Goal: Task Accomplishment & Management: Manage account settings

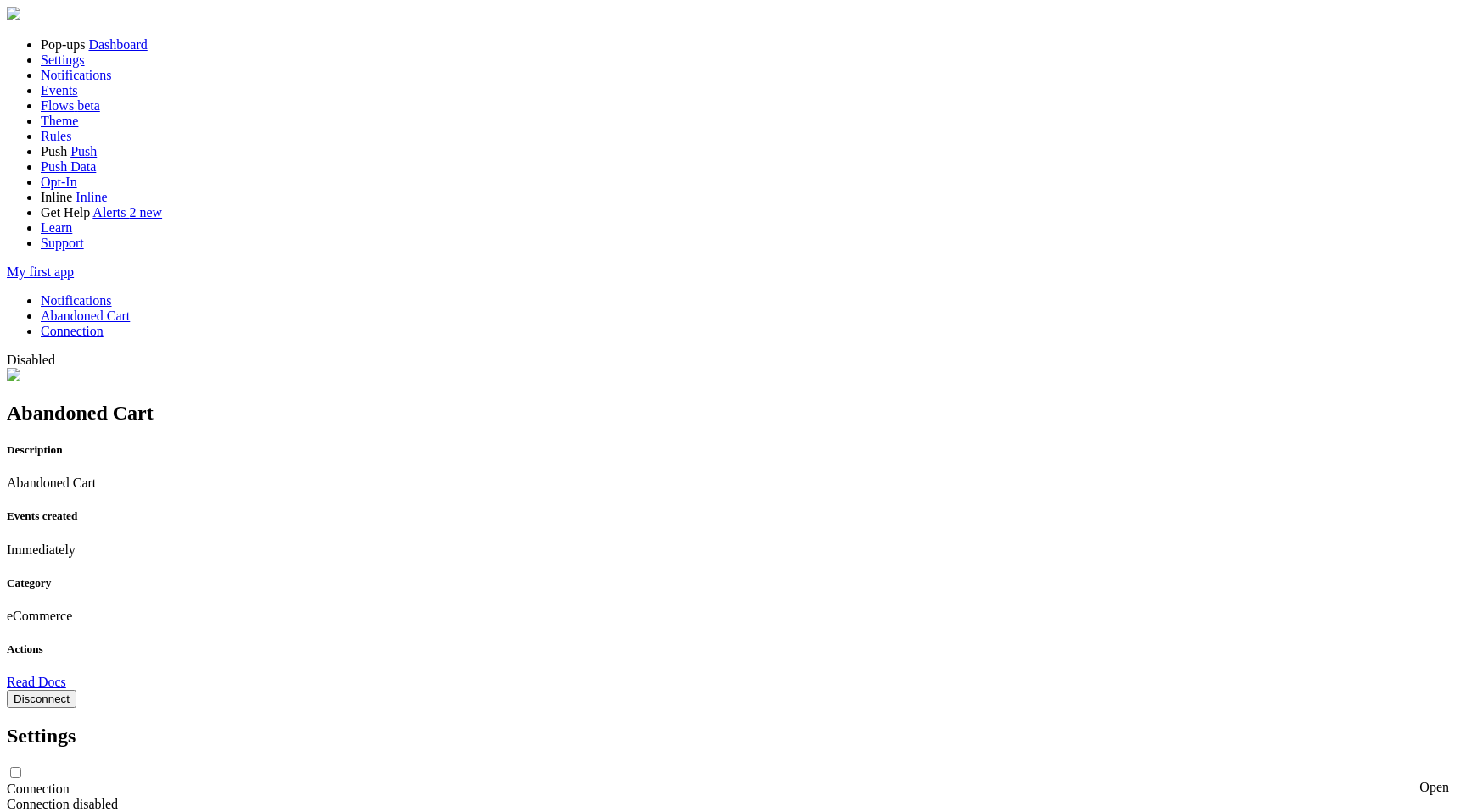
click at [21, 768] on input "checkbox" at bounding box center [16, 773] width 11 height 11
checkbox input "false"
click at [112, 293] on link "Notifications" at bounding box center [76, 300] width 71 height 15
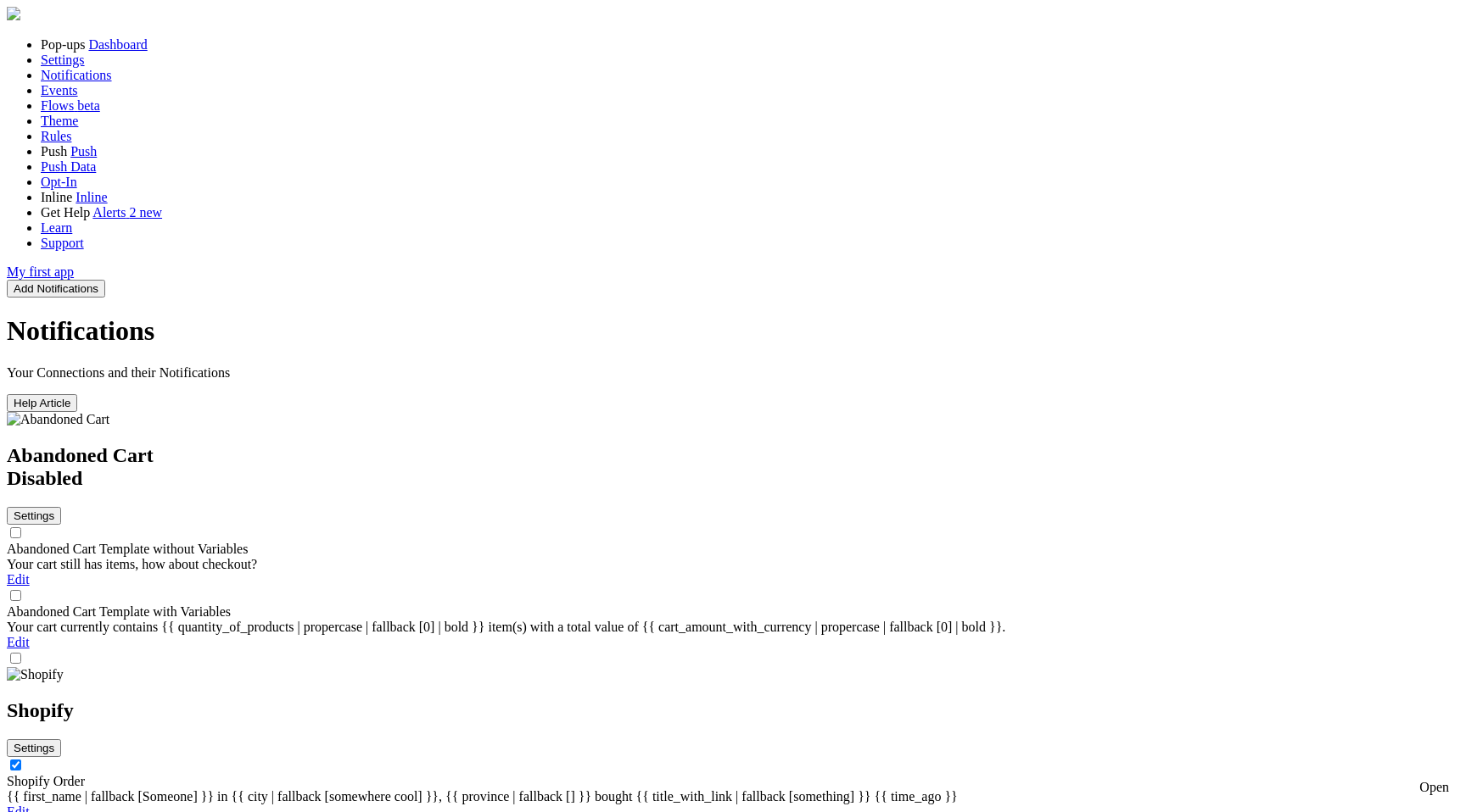
click at [30, 635] on link "Edit" at bounding box center [18, 642] width 23 height 15
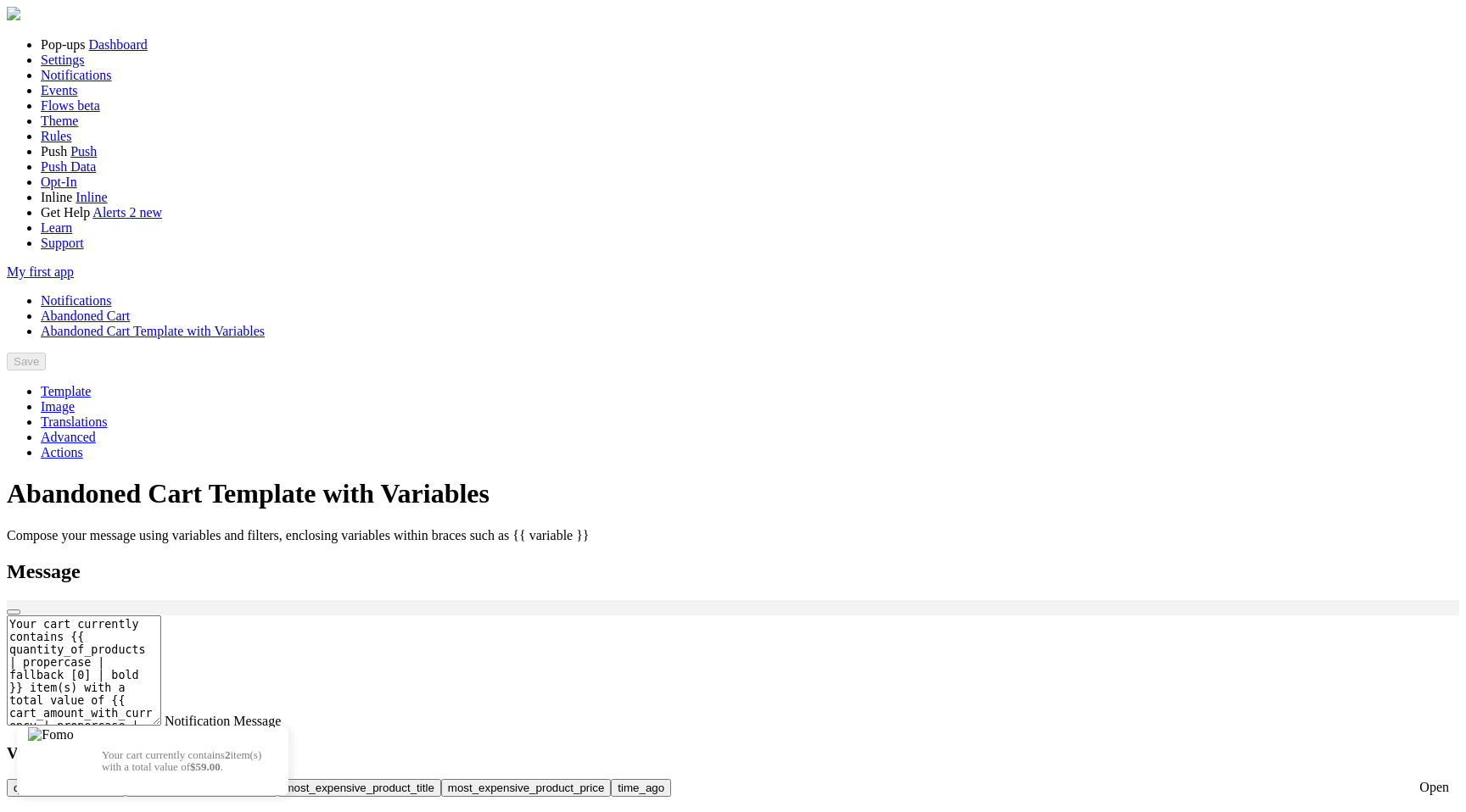
scroll to position [455, 0]
checkbox input "false"
click at [101, 353] on button "Save" at bounding box center [81, 362] width 39 height 18
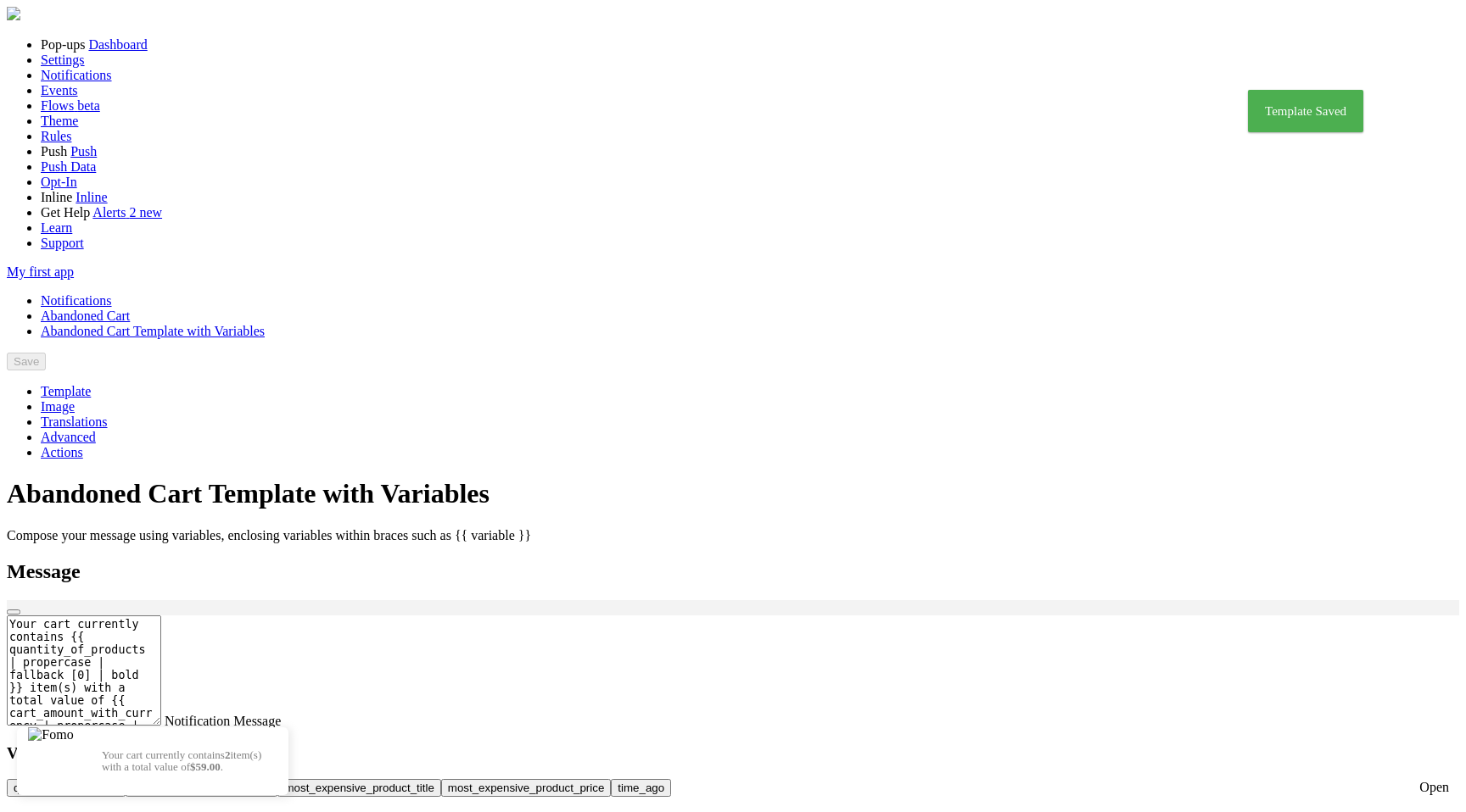
click at [112, 293] on link "Notifications" at bounding box center [76, 300] width 71 height 15
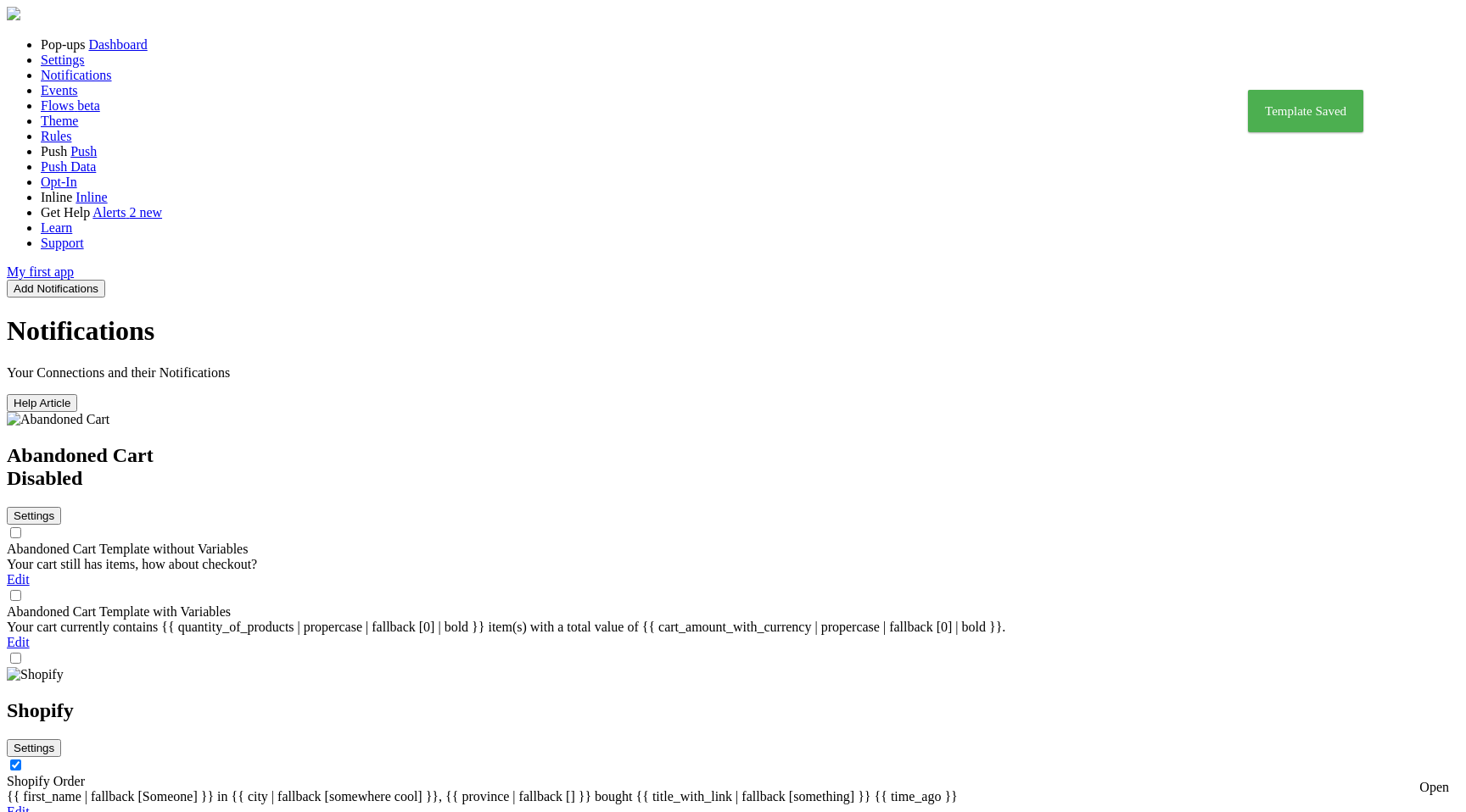
scroll to position [204, 0]
click at [838, 620] on div "Your cart currently contains {{ quantity_of_products | propercase | fallback [0…" at bounding box center [733, 628] width 1452 height 16
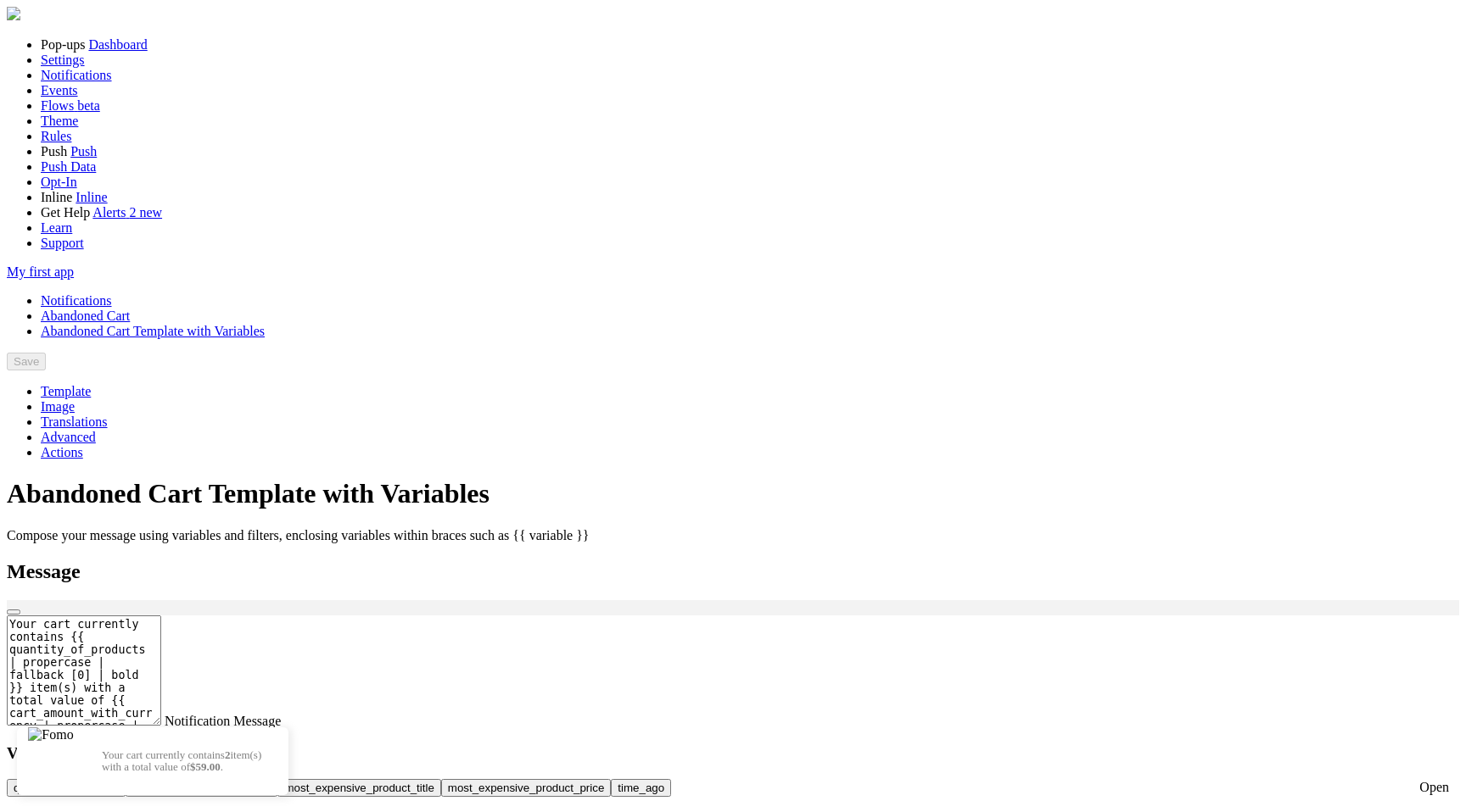
click at [112, 293] on link "Notifications" at bounding box center [76, 300] width 71 height 15
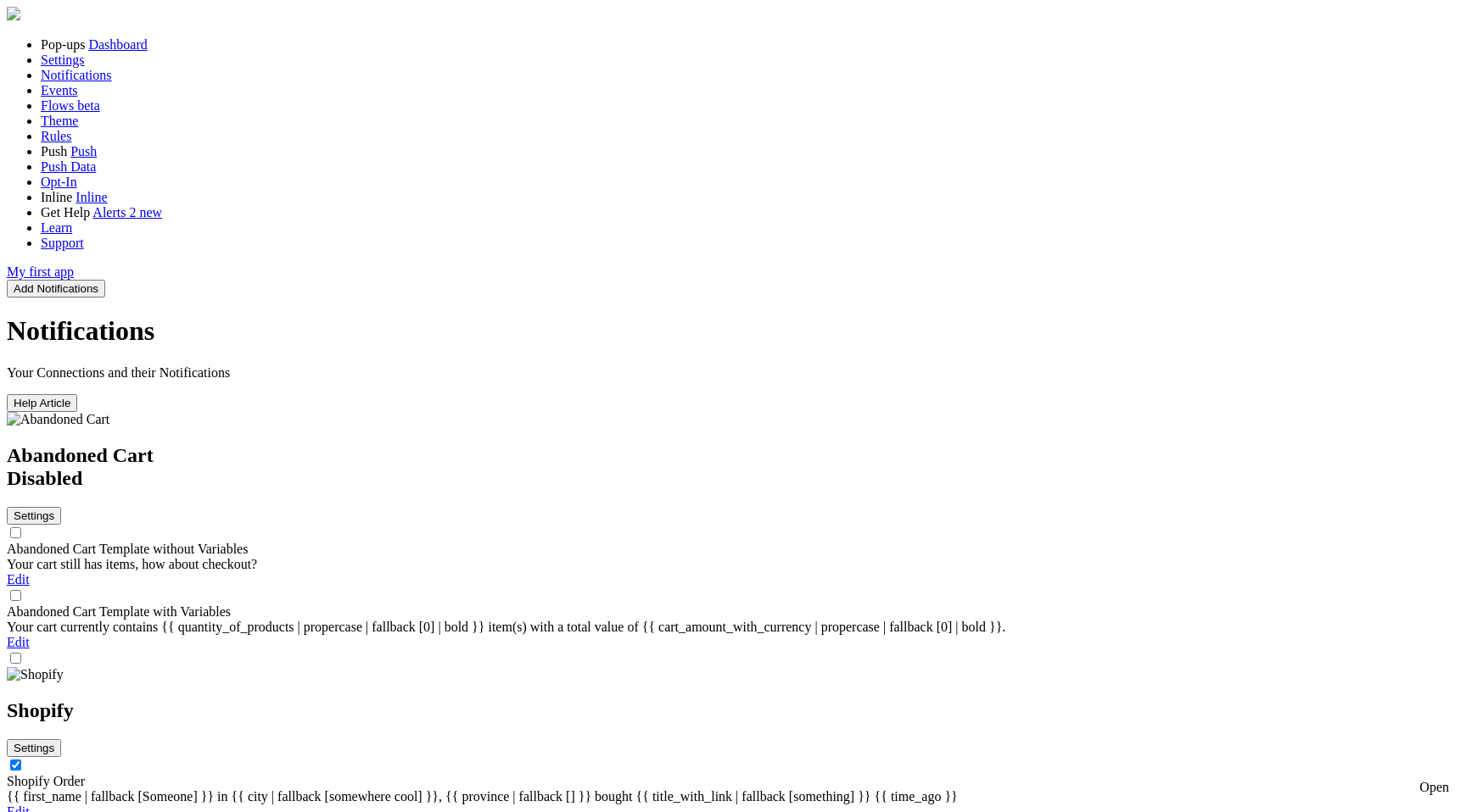
click at [802, 557] on div "Your cart still has items, how about checkout?" at bounding box center [733, 565] width 1452 height 16
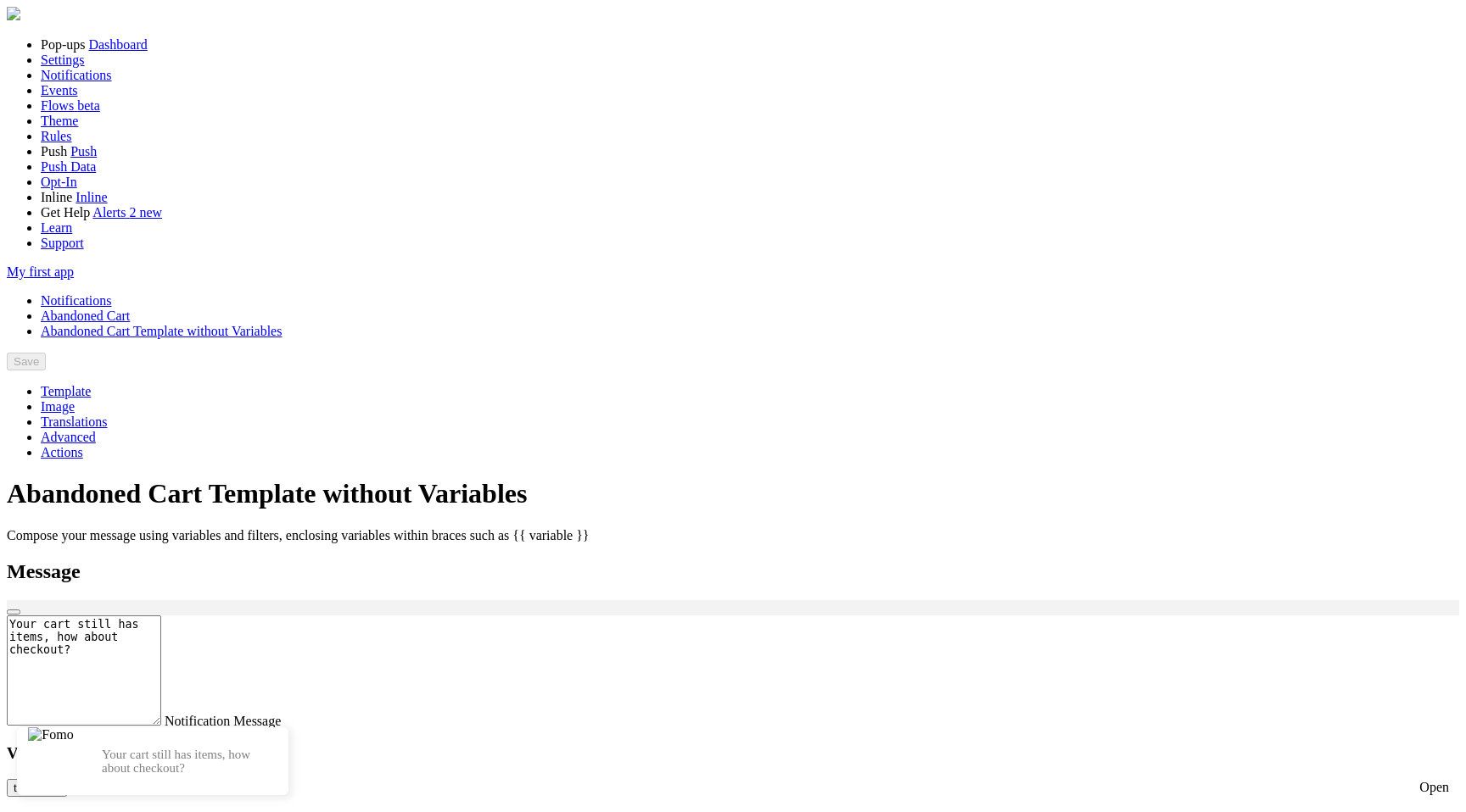
scroll to position [455, 0]
checkbox input "false"
click at [101, 353] on button "Save" at bounding box center [81, 362] width 39 height 18
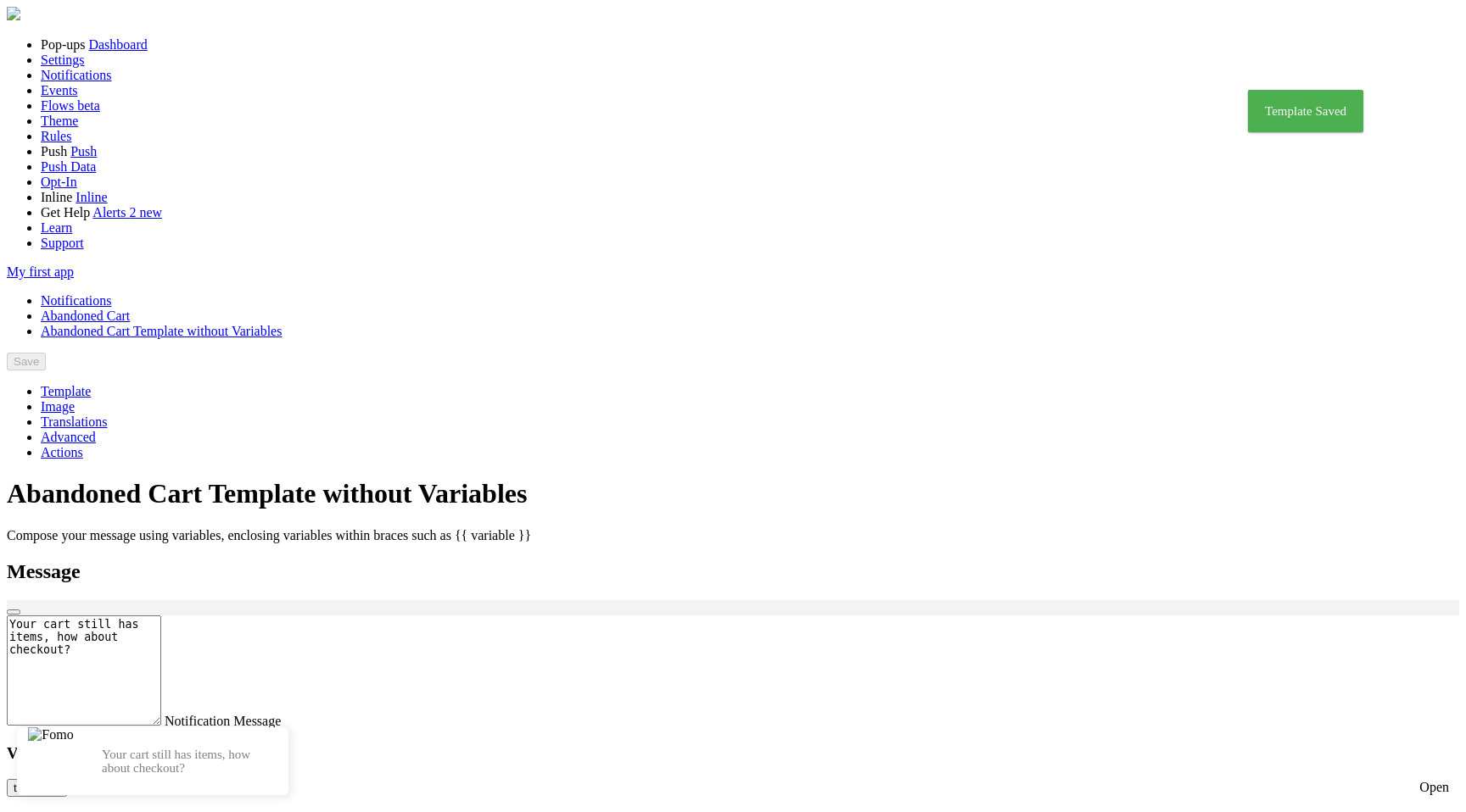
click at [112, 293] on link "Notifications" at bounding box center [76, 300] width 71 height 15
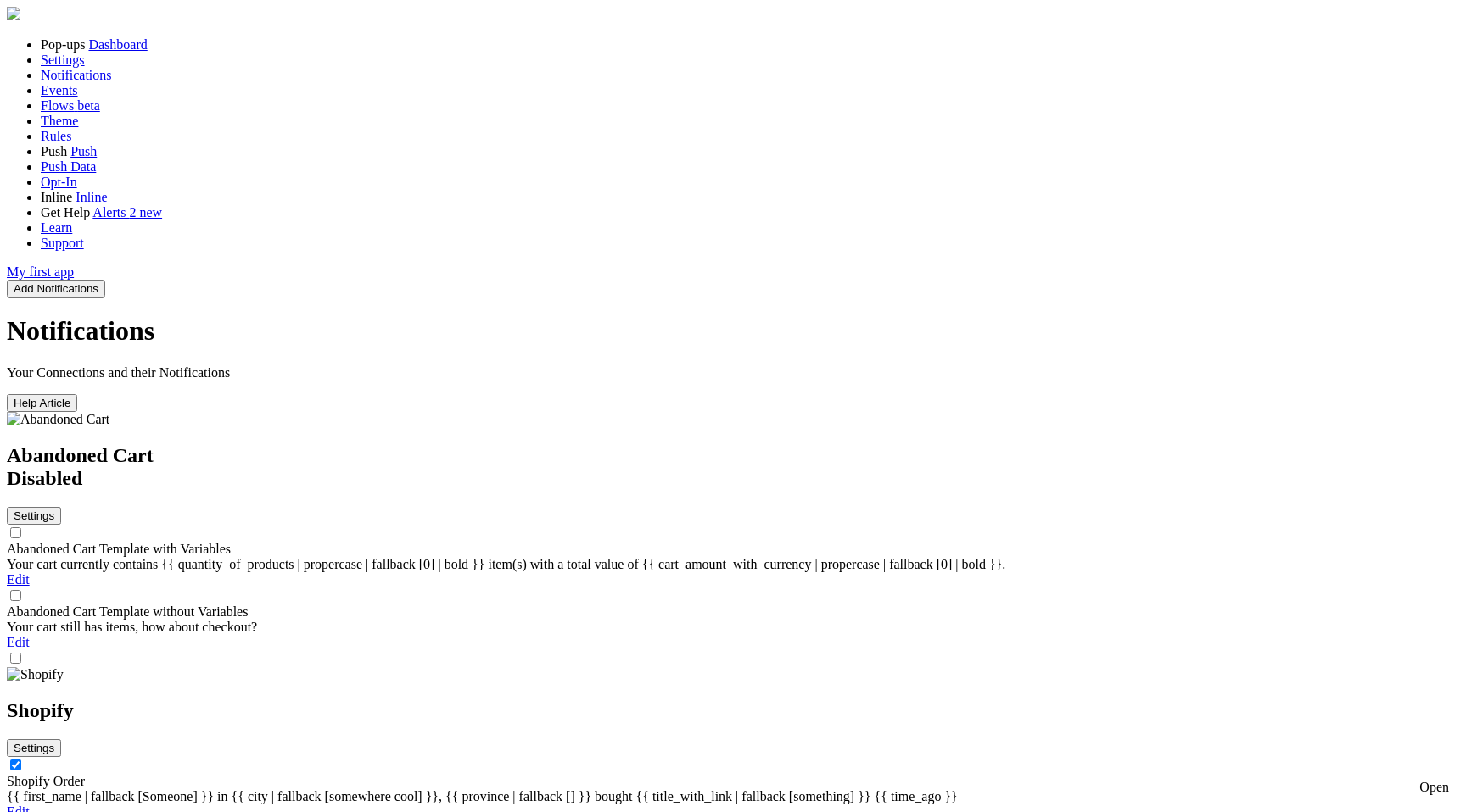
click at [21, 527] on input "checkbox" at bounding box center [16, 533] width 11 height 11
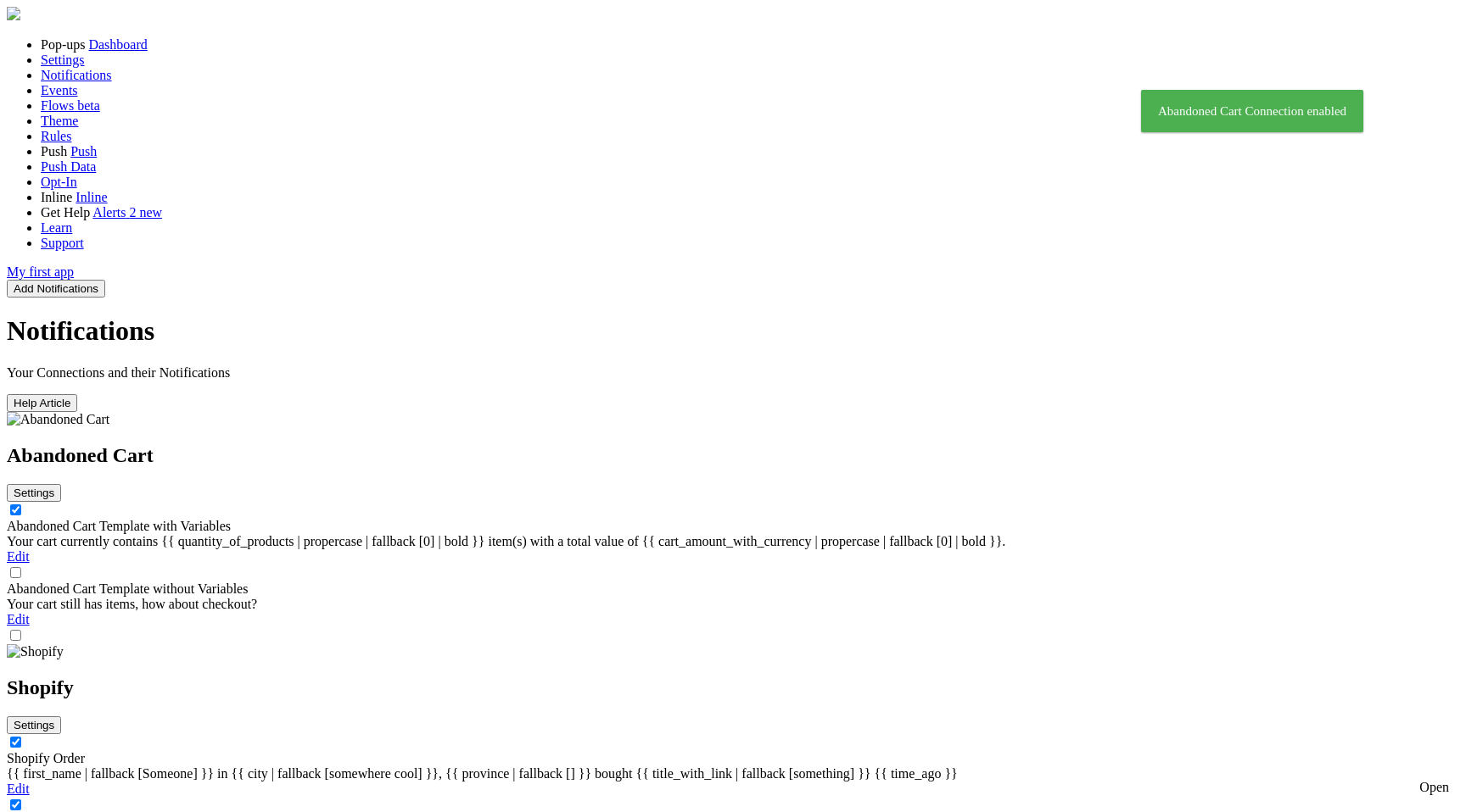
click at [21, 505] on input "checkbox" at bounding box center [16, 510] width 11 height 11
checkbox input "false"
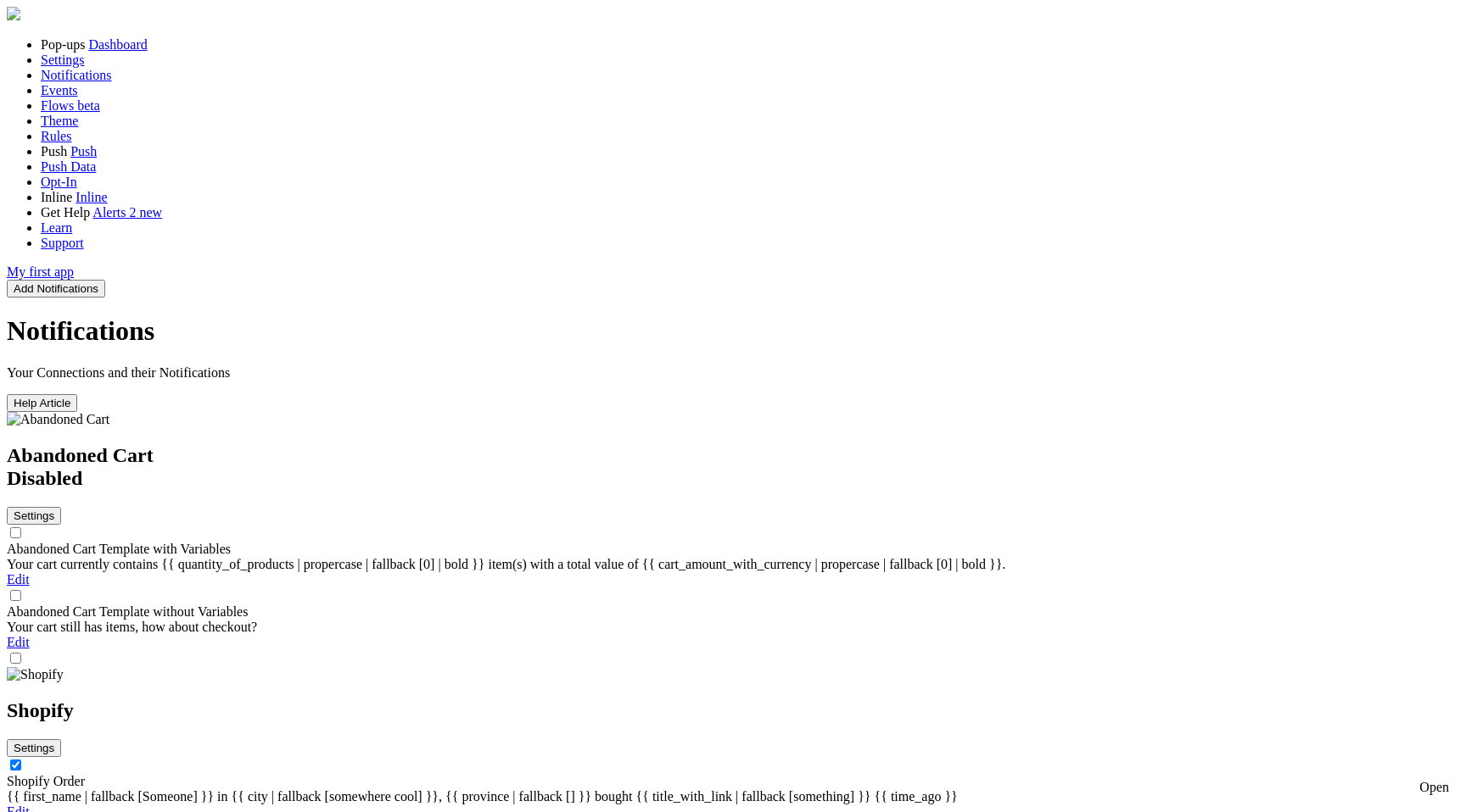
click at [61, 508] on button "Settings" at bounding box center [34, 516] width 55 height 18
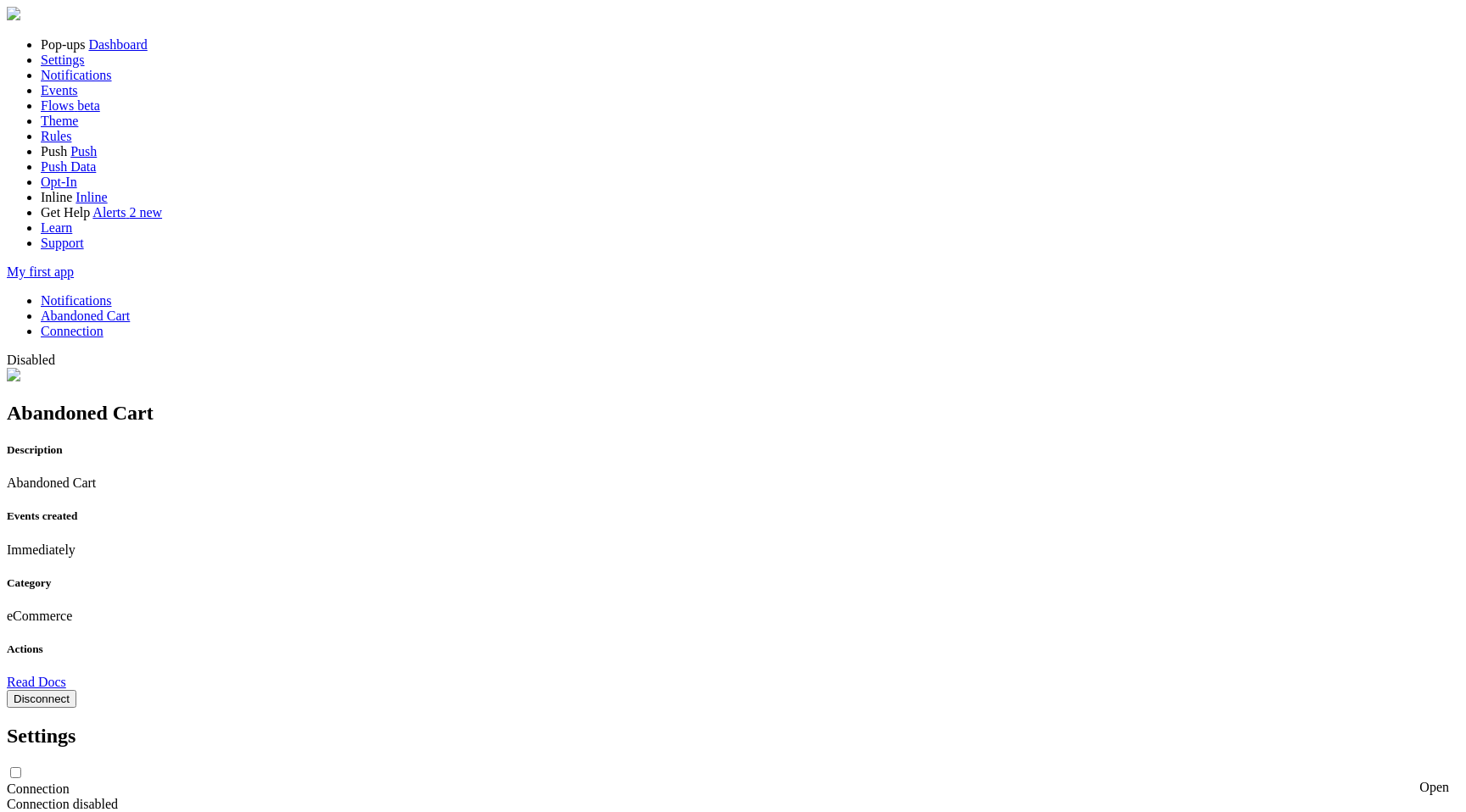
click at [21, 768] on input "checkbox" at bounding box center [16, 773] width 11 height 11
checkbox input "false"
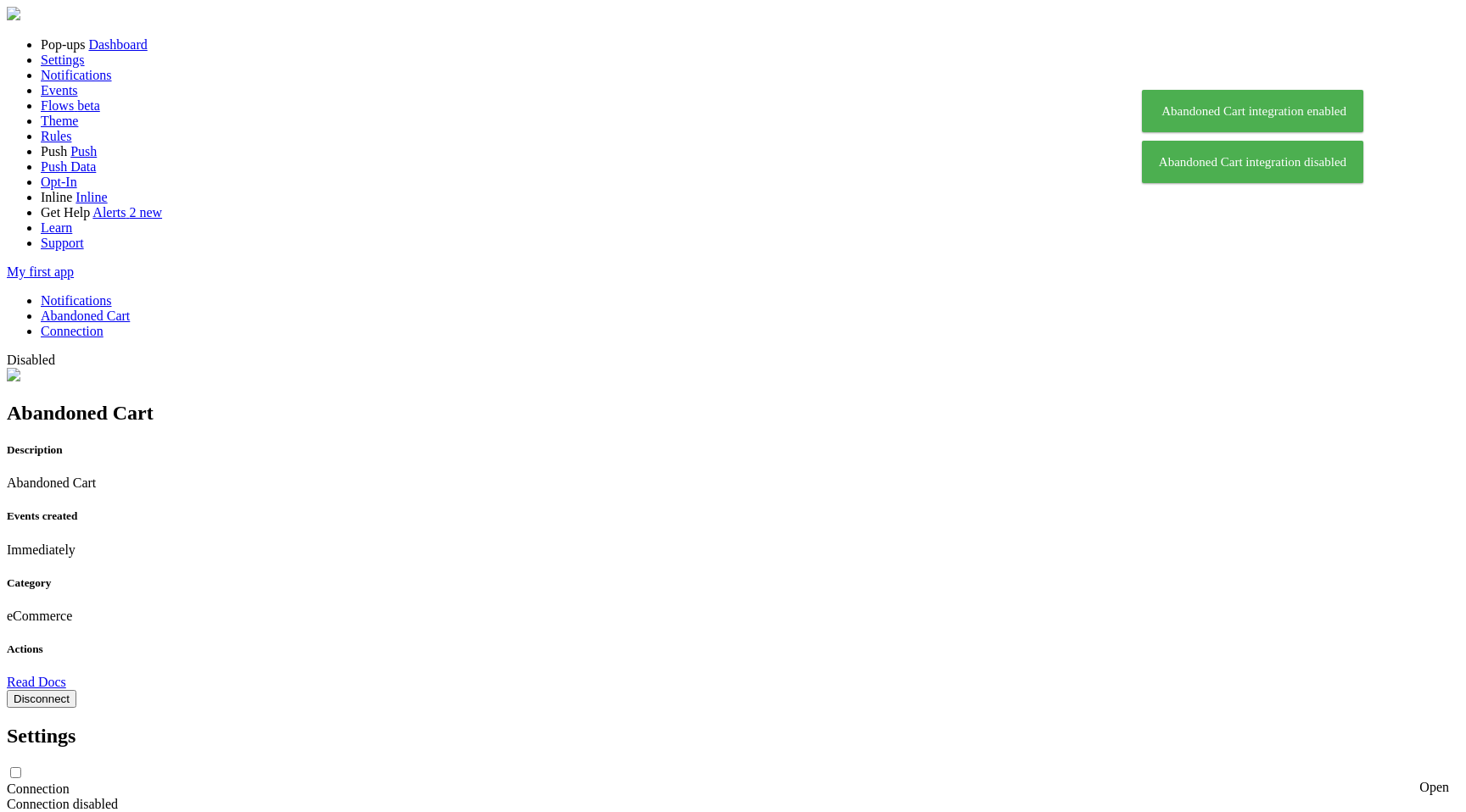
scroll to position [320, 0]
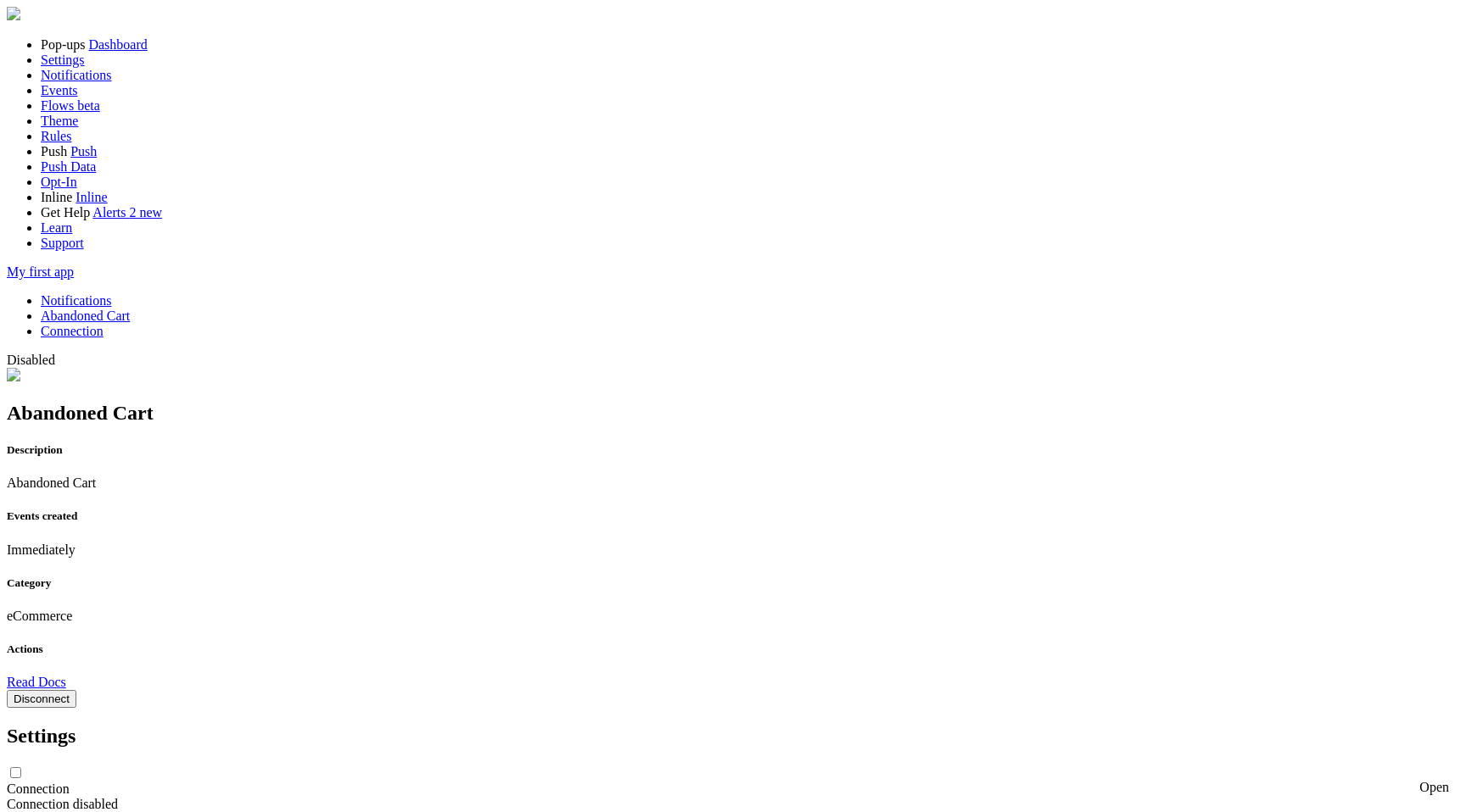
click at [130, 309] on link "Abandoned Cart" at bounding box center [85, 316] width 89 height 15
click at [76, 691] on button "Disconnect" at bounding box center [42, 699] width 69 height 18
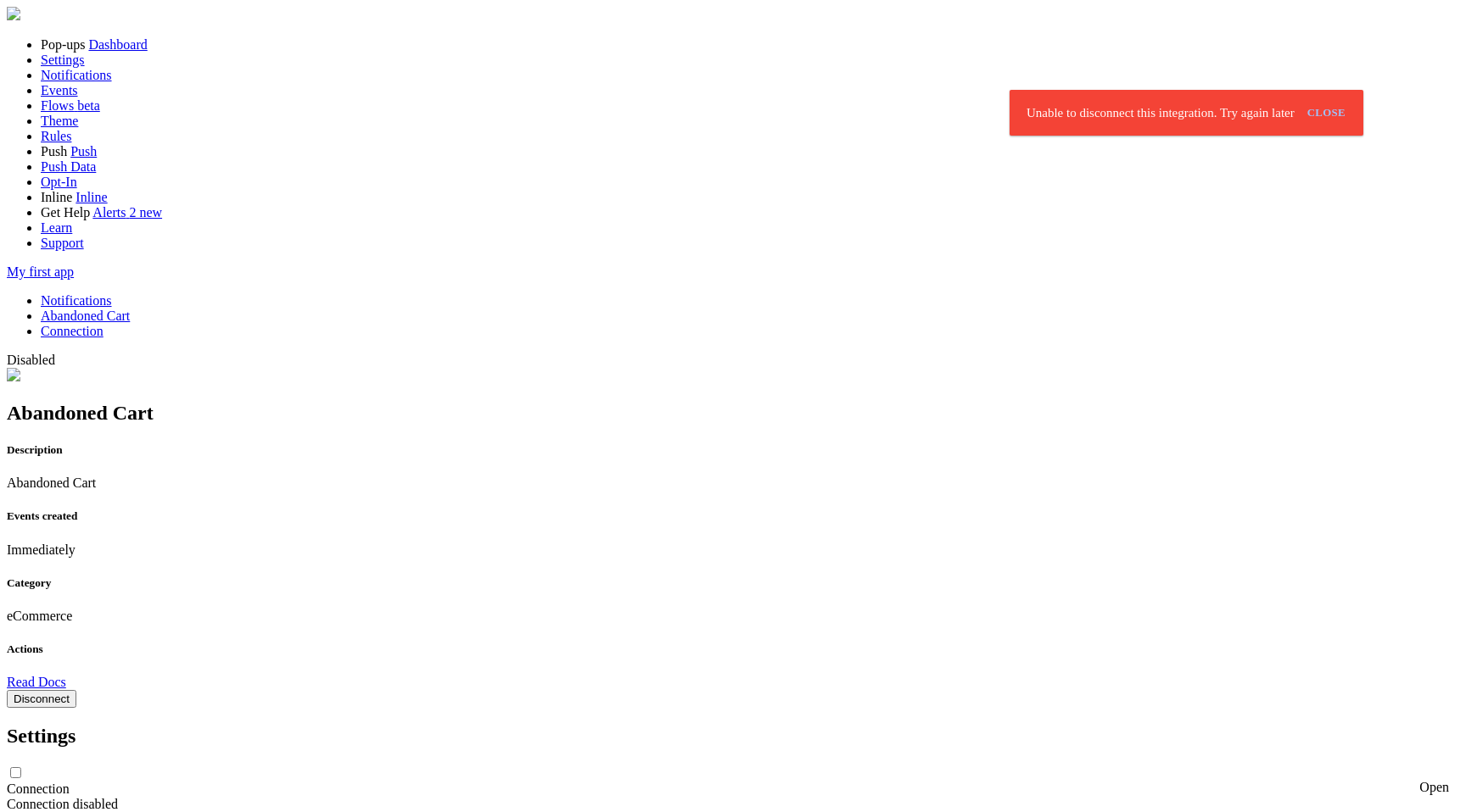
click at [76, 691] on button "Disconnect" at bounding box center [42, 699] width 69 height 18
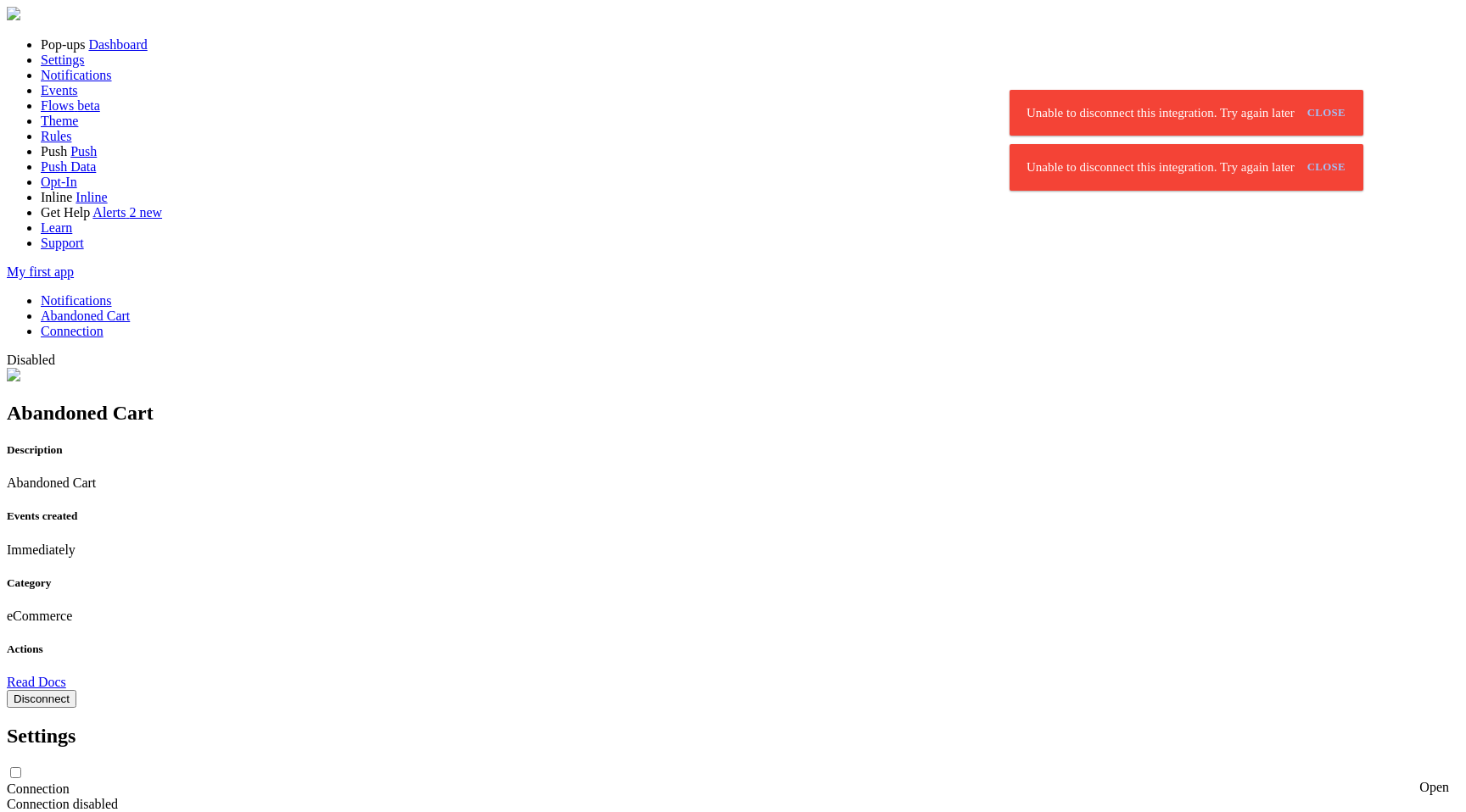
click at [76, 691] on button "Disconnect" at bounding box center [42, 699] width 69 height 18
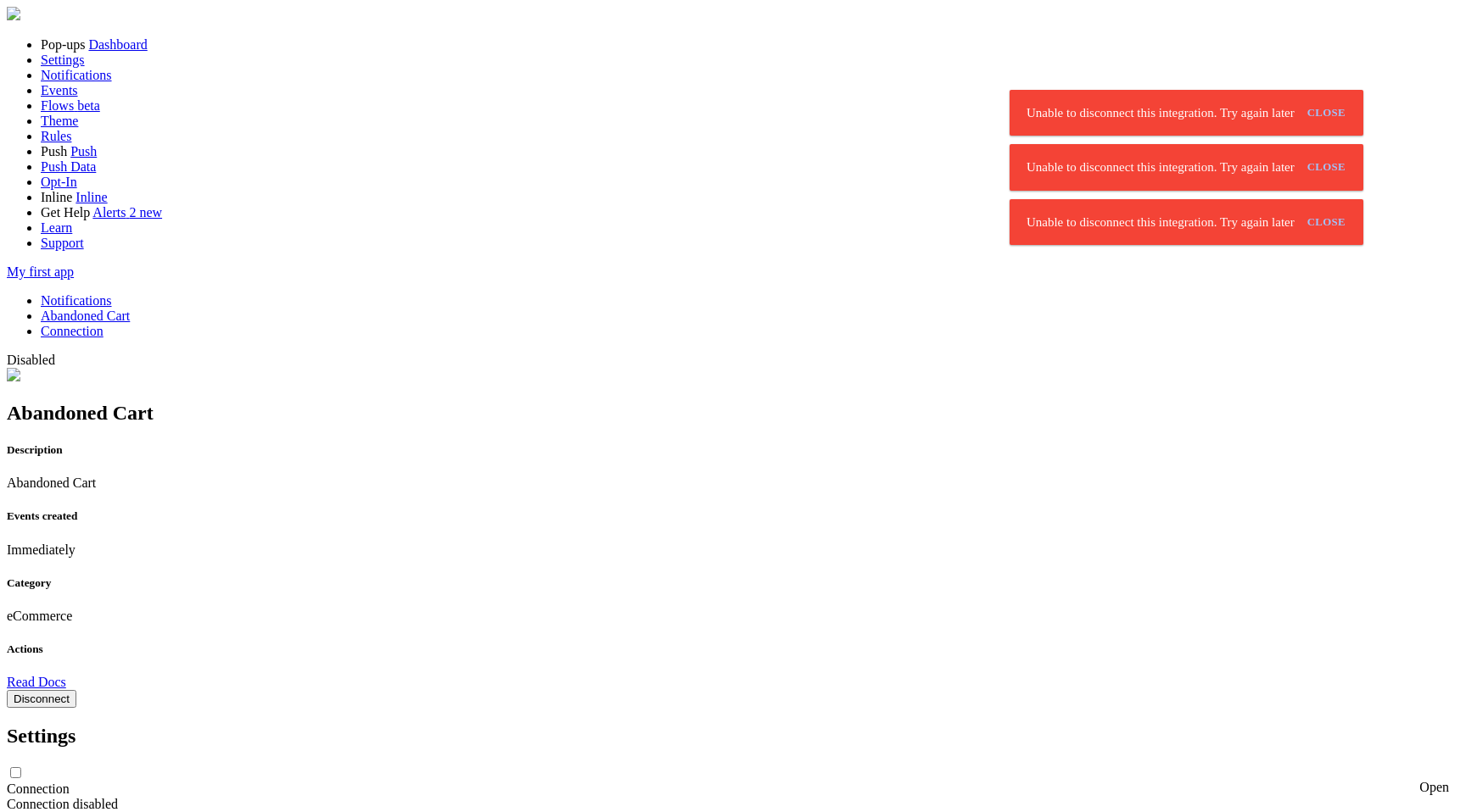
click at [76, 691] on button "Disconnect" at bounding box center [42, 699] width 69 height 18
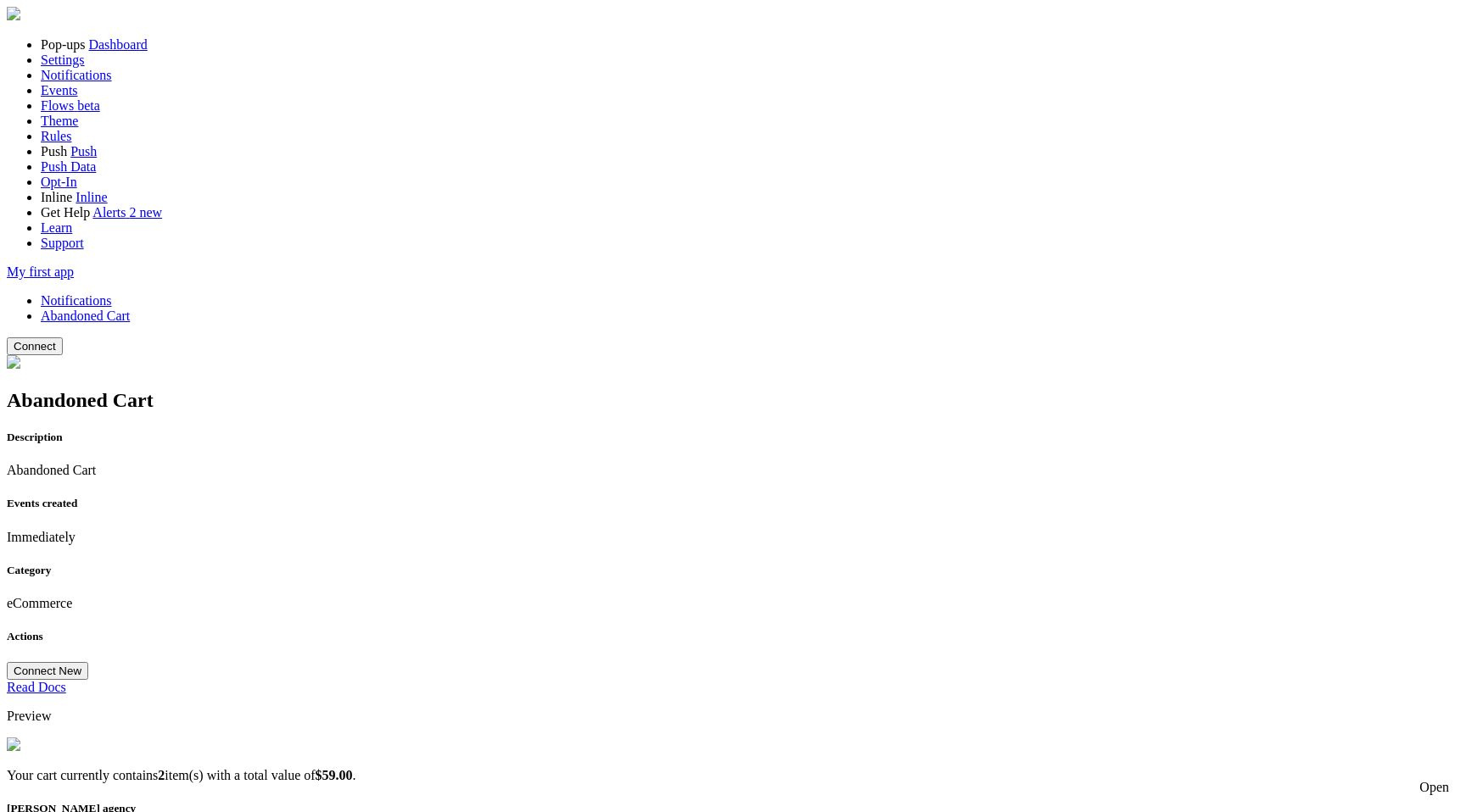
click at [62, 337] on button "Connect" at bounding box center [35, 346] width 56 height 18
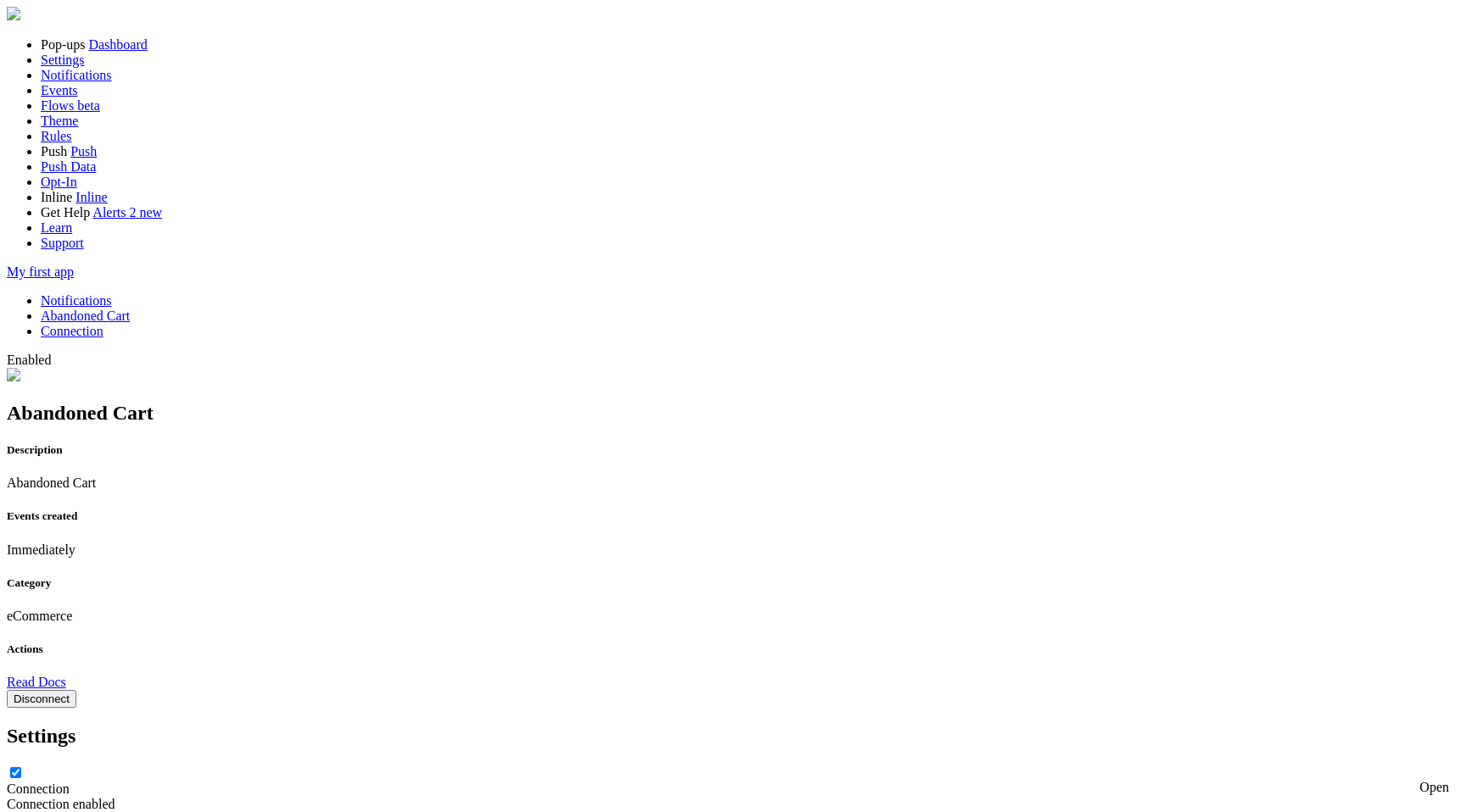
click at [76, 691] on button "Disconnect" at bounding box center [42, 699] width 69 height 18
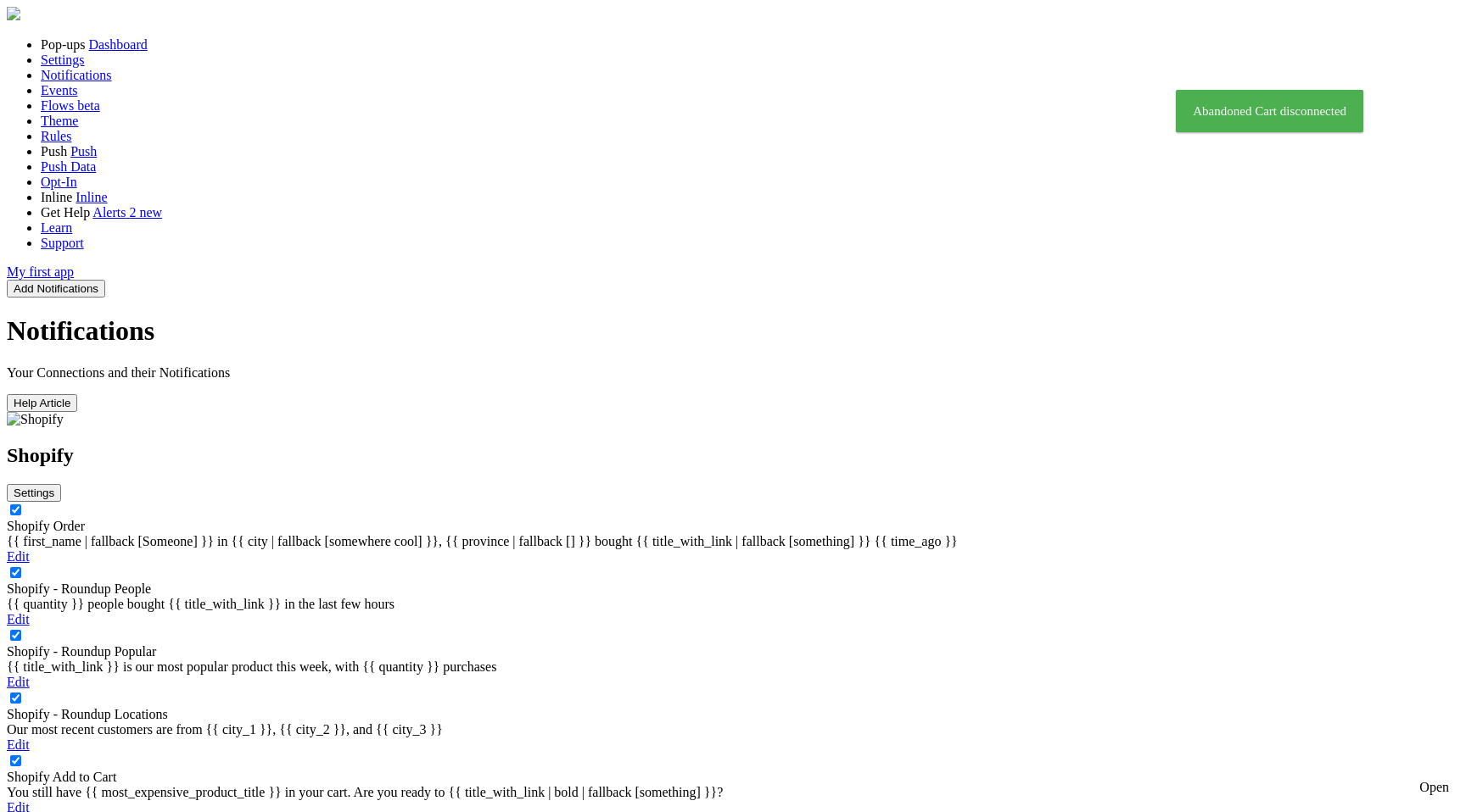
click at [105, 280] on button "Add Notifications" at bounding box center [56, 289] width 98 height 18
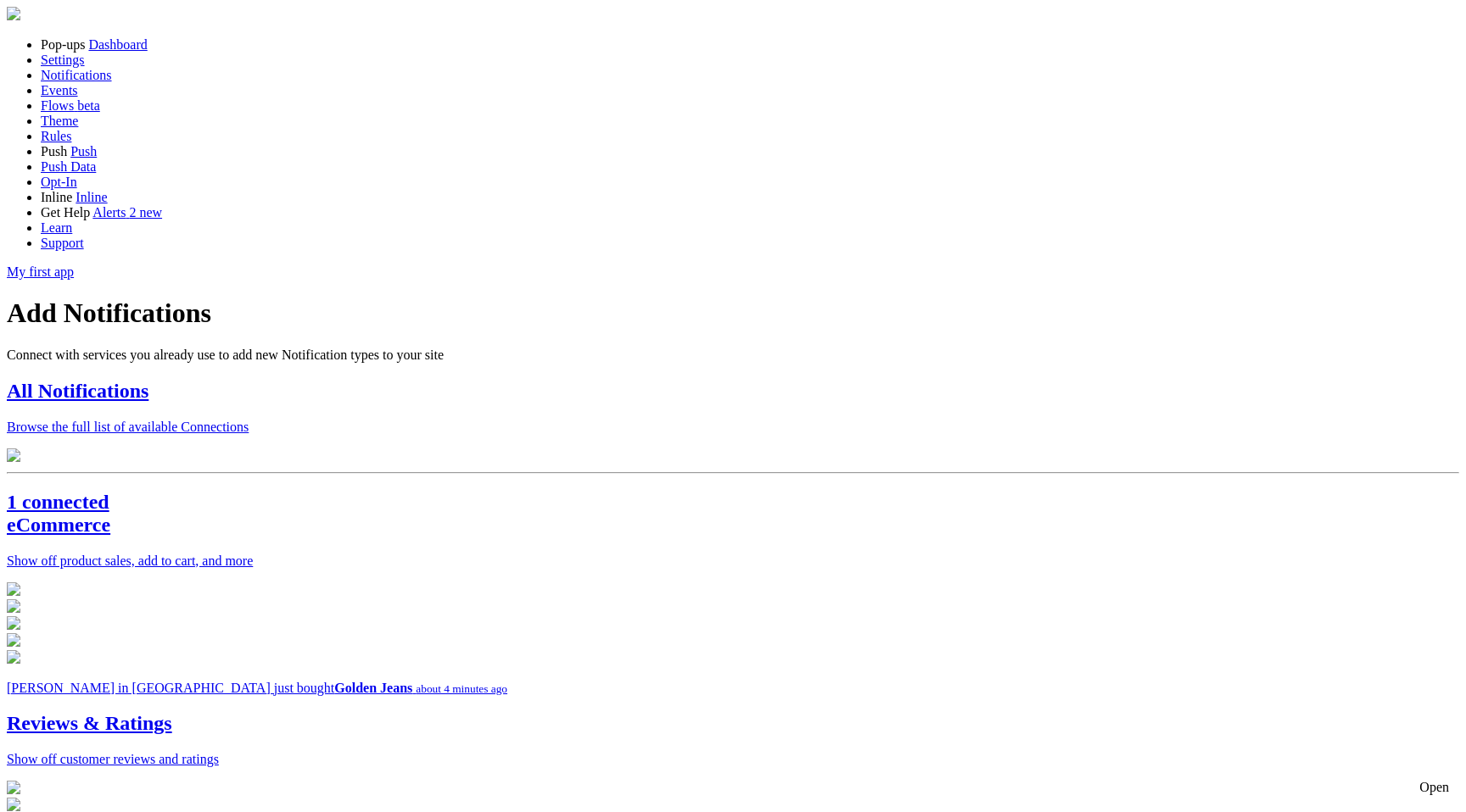
click at [458, 420] on p "Browse the full list of available Connections" at bounding box center [733, 428] width 1452 height 16
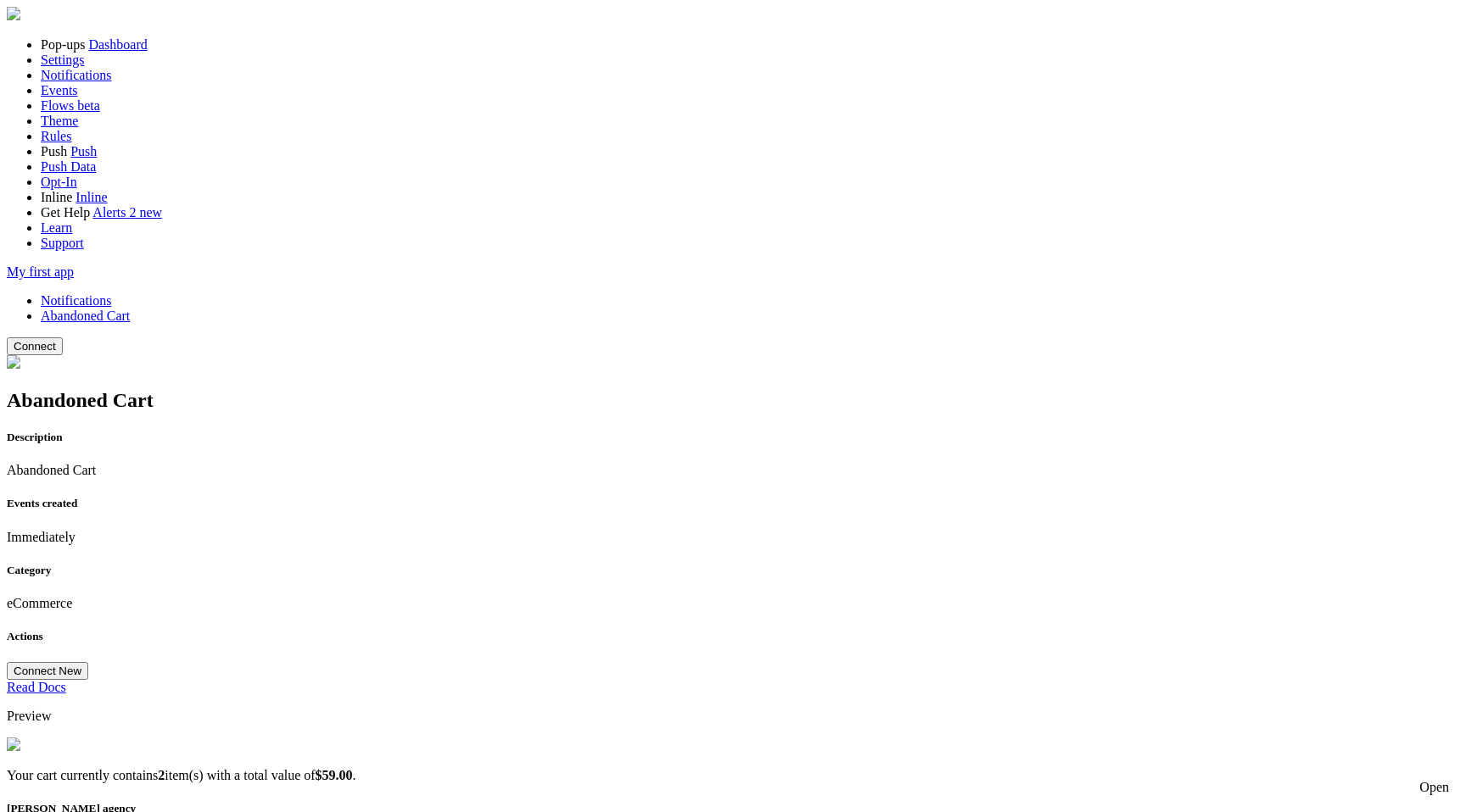
click at [62, 337] on button "Connect" at bounding box center [35, 346] width 56 height 18
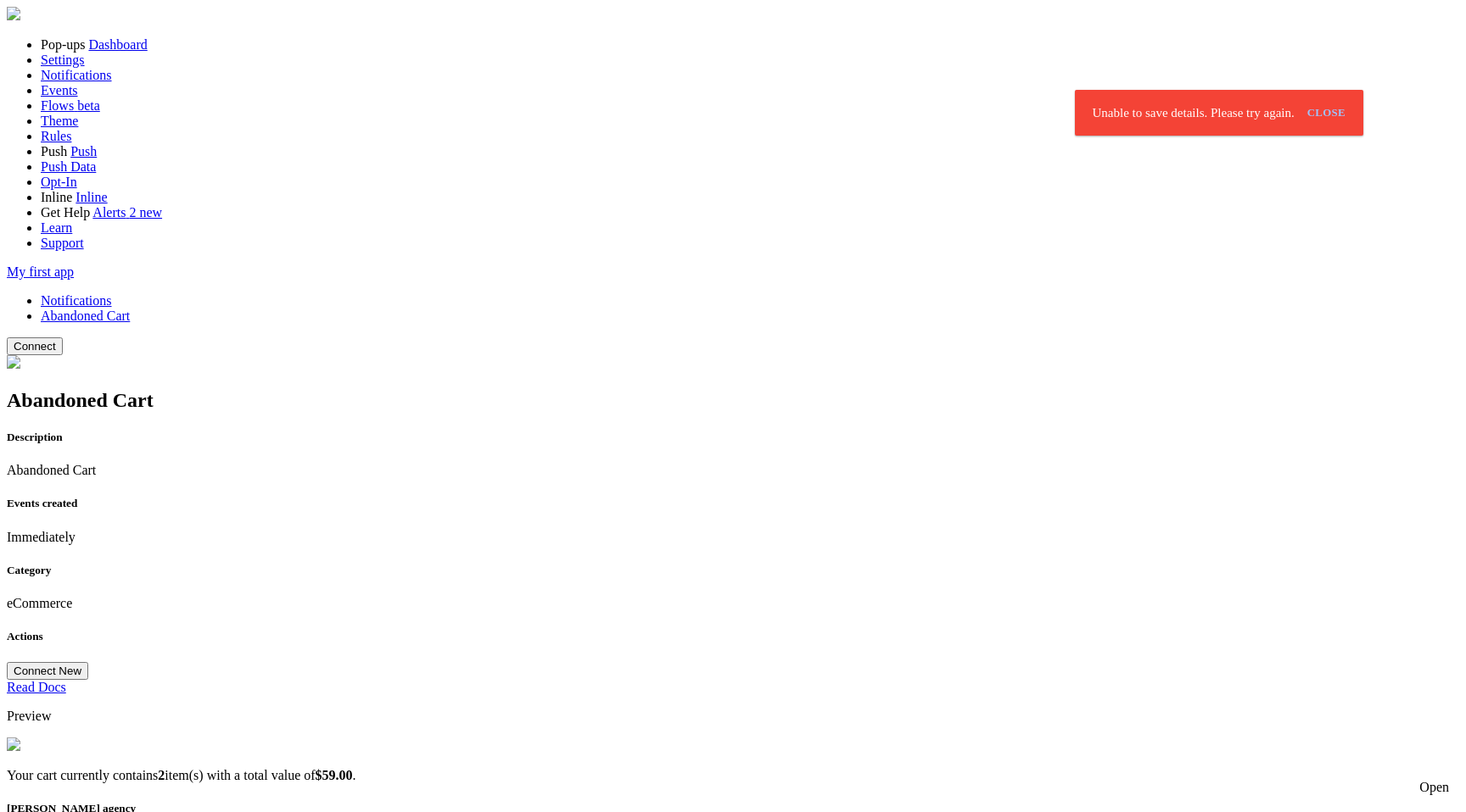
click at [56, 340] on span at bounding box center [56, 346] width 0 height 13
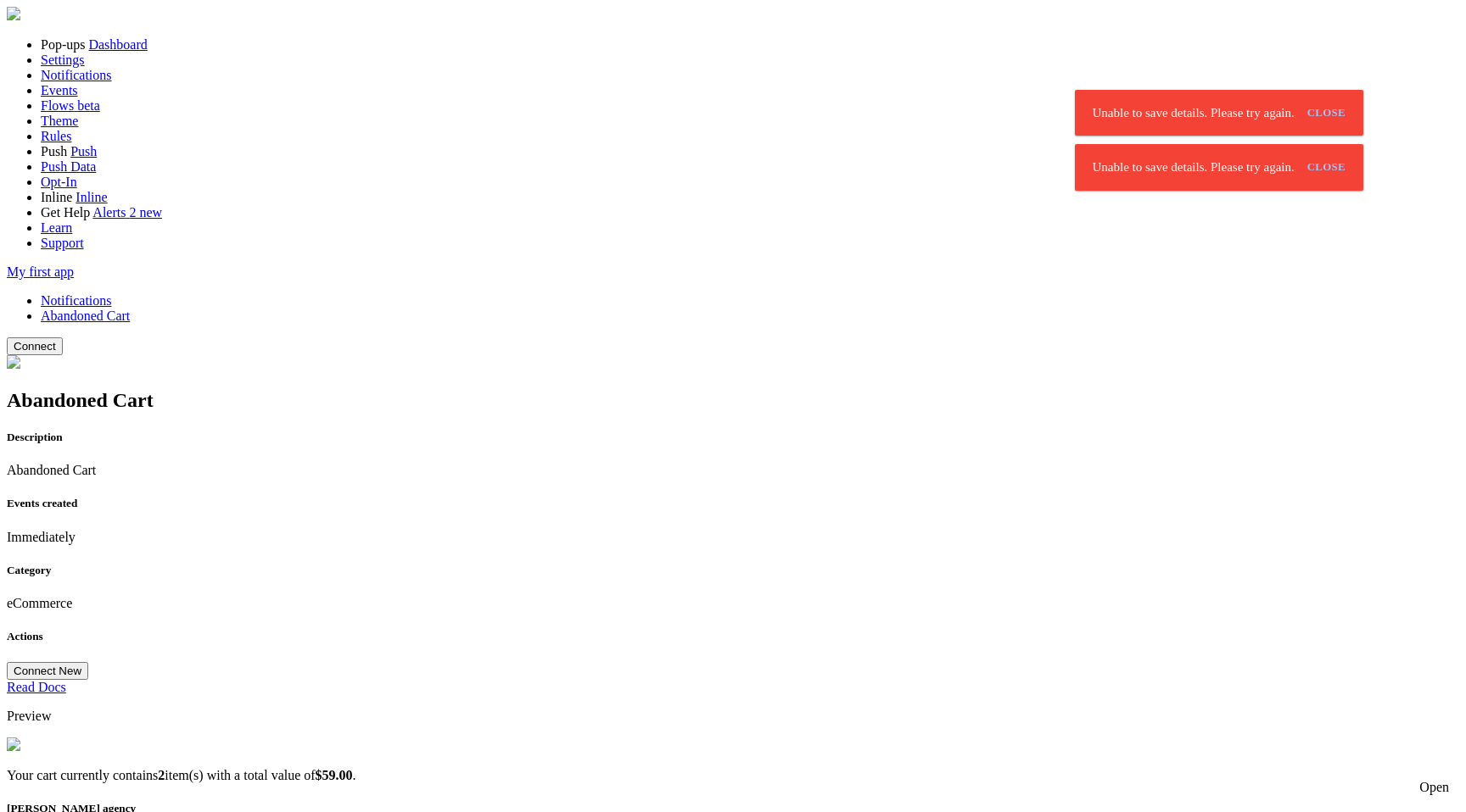
click at [62, 337] on button "Connect" at bounding box center [35, 346] width 56 height 18
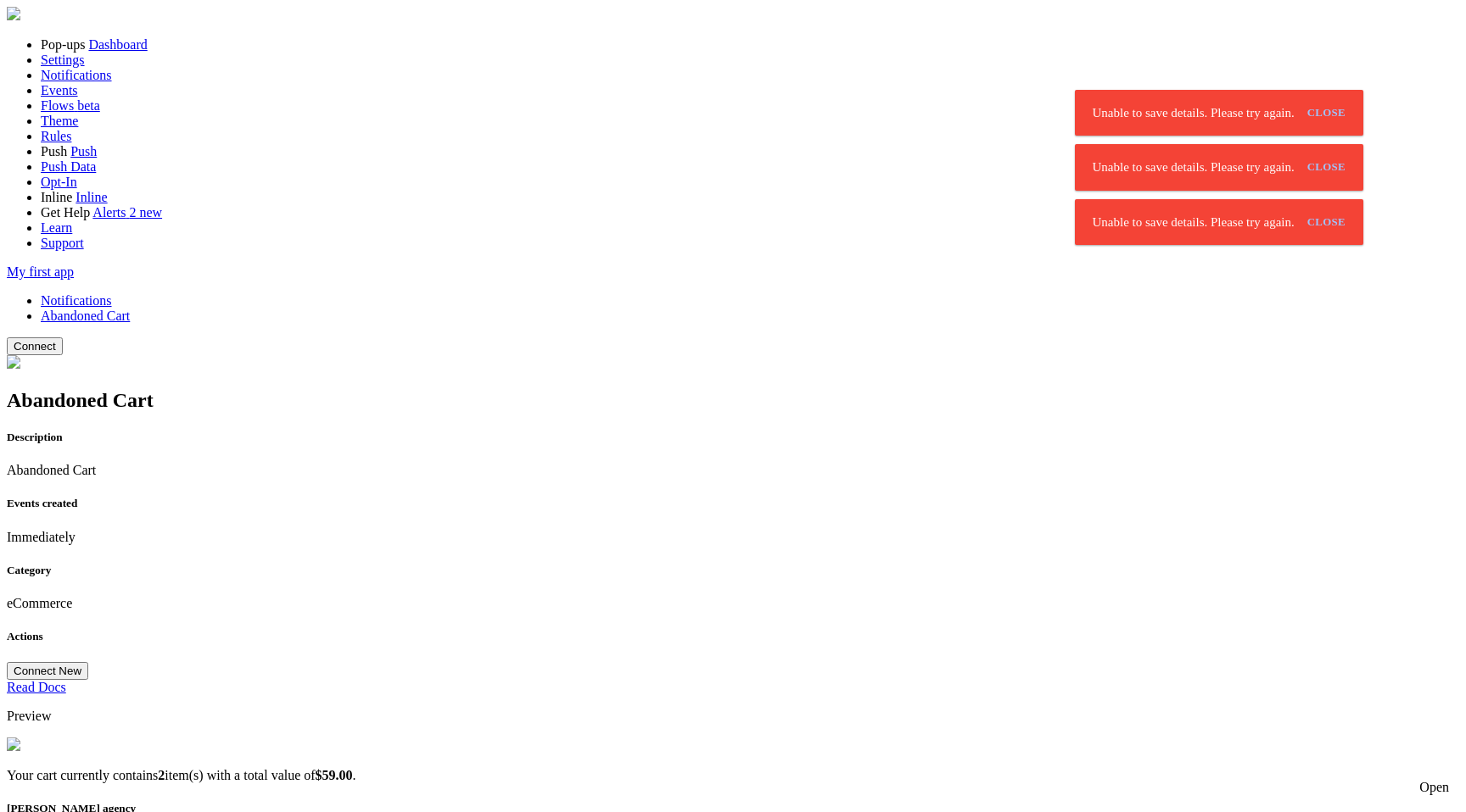
click at [62, 337] on button "Connect" at bounding box center [35, 346] width 56 height 18
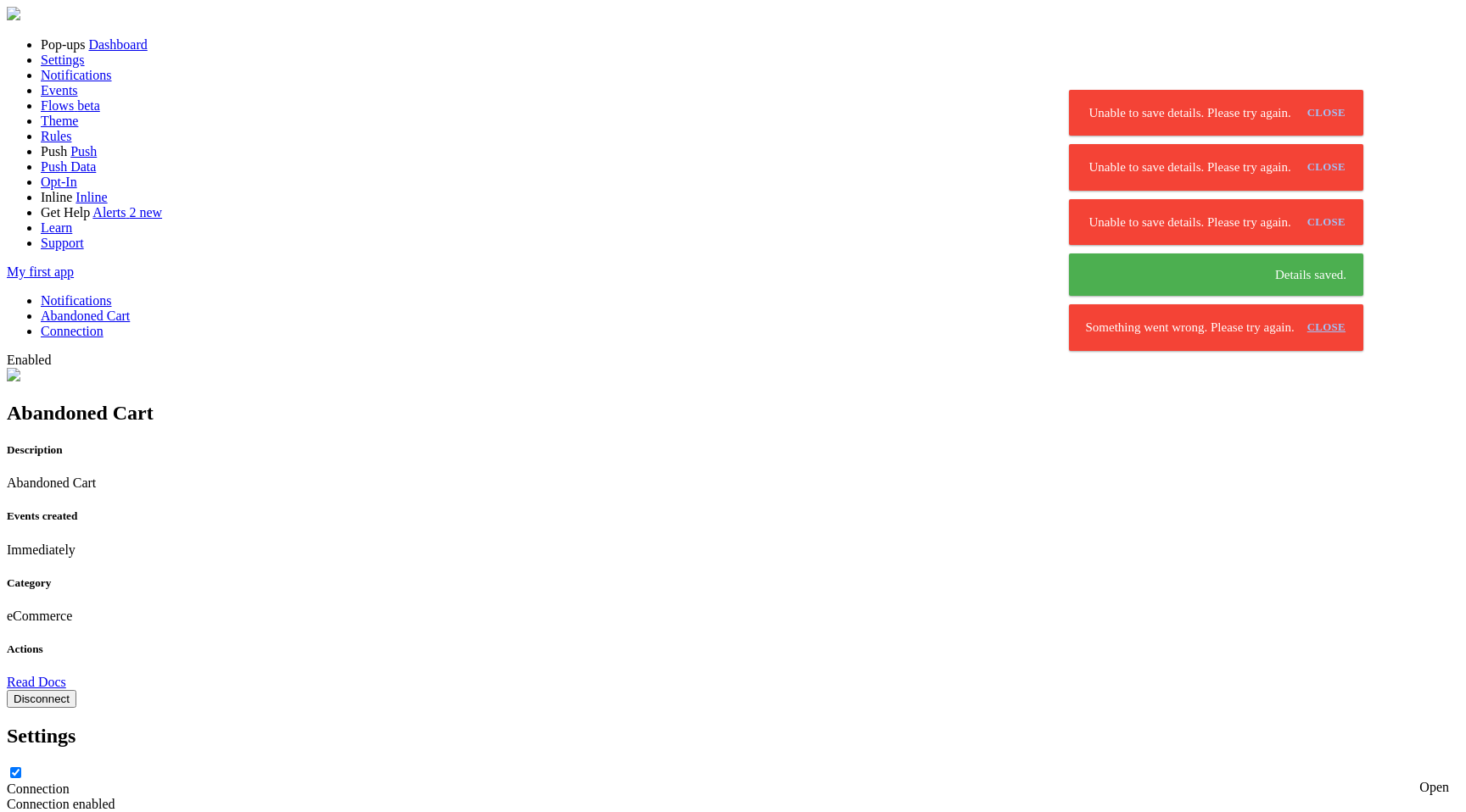
click at [1301, 314] on link "close" at bounding box center [1327, 328] width 52 height 28
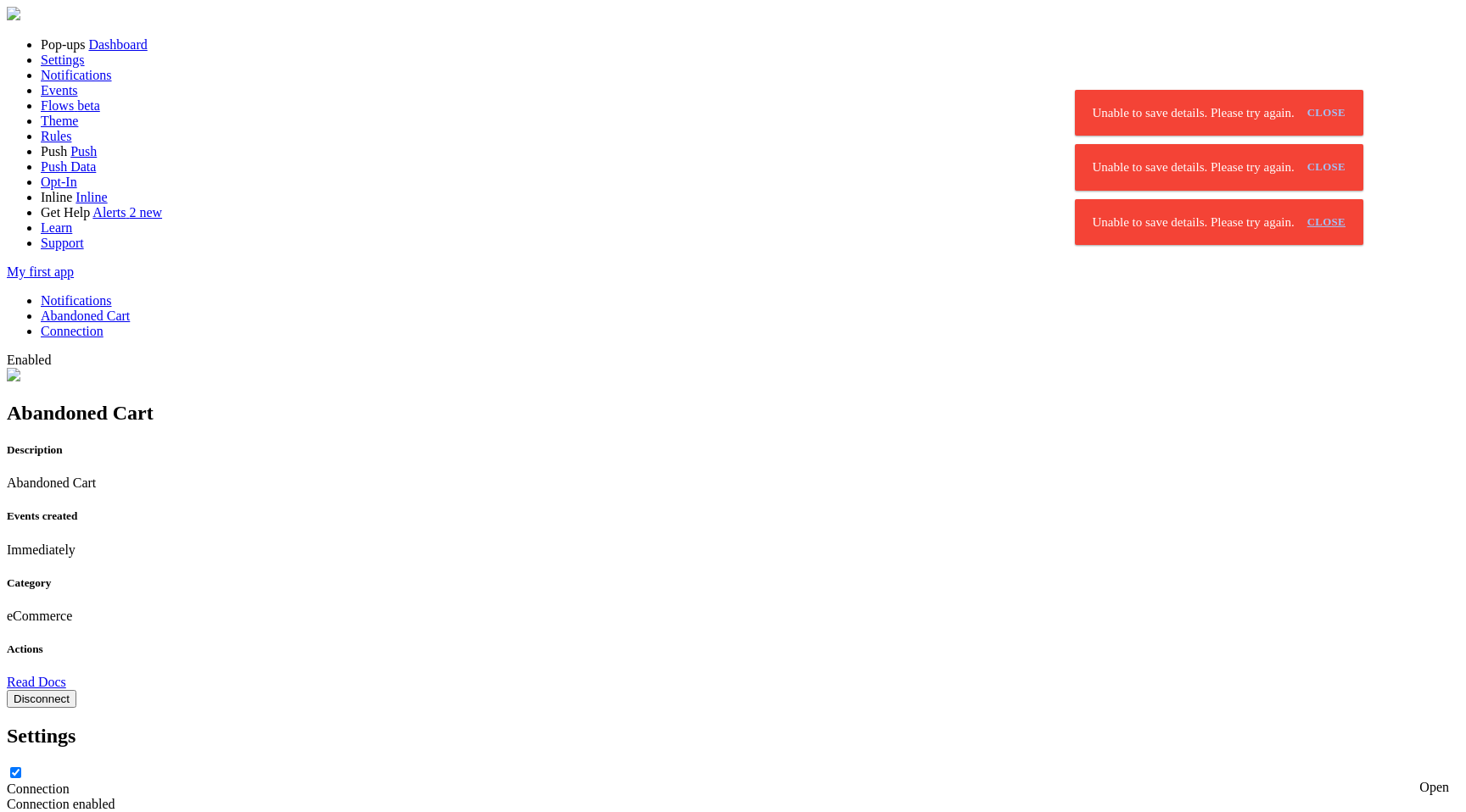
click at [1301, 208] on link "close" at bounding box center [1327, 222] width 52 height 28
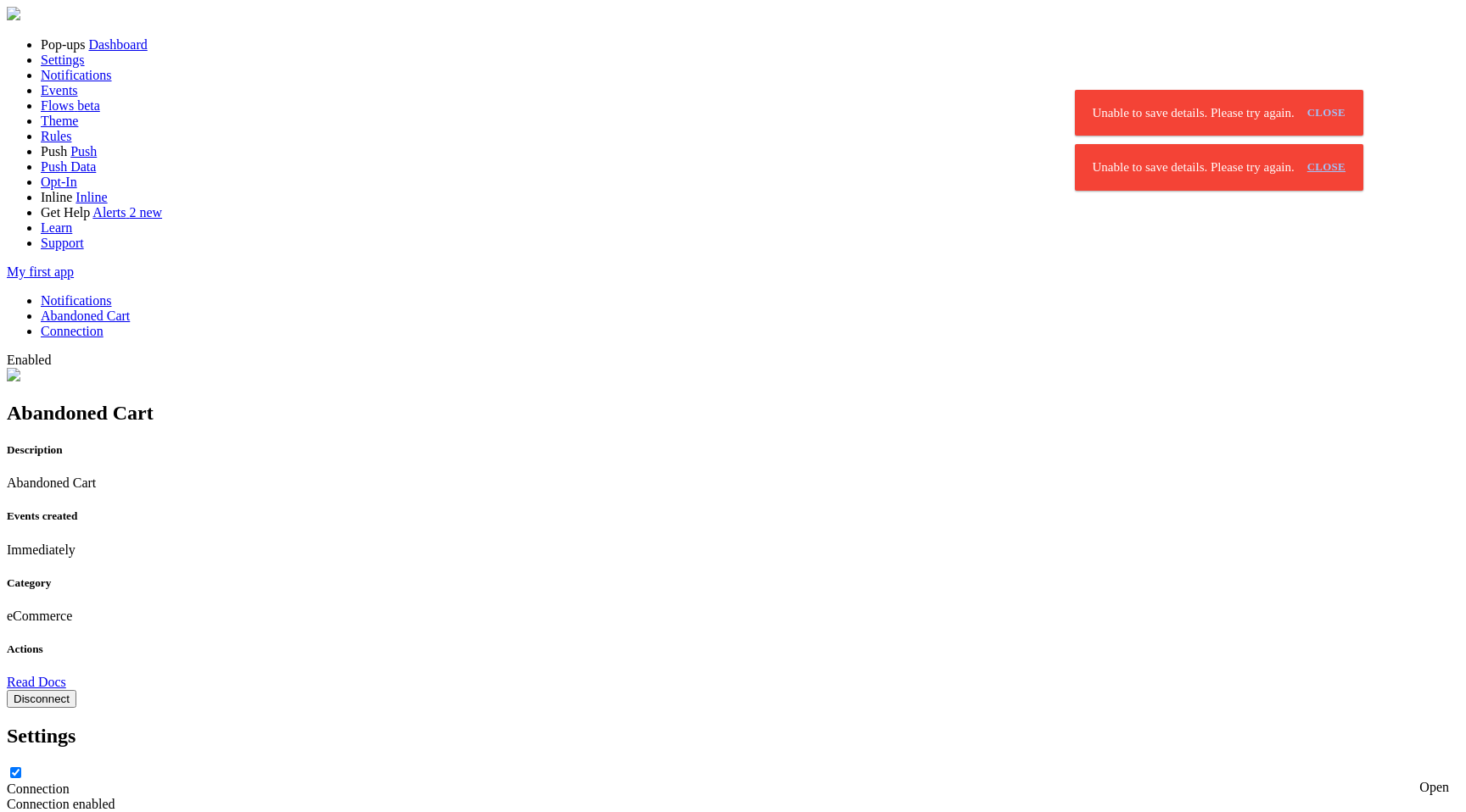
click at [1301, 154] on link "close" at bounding box center [1327, 167] width 52 height 28
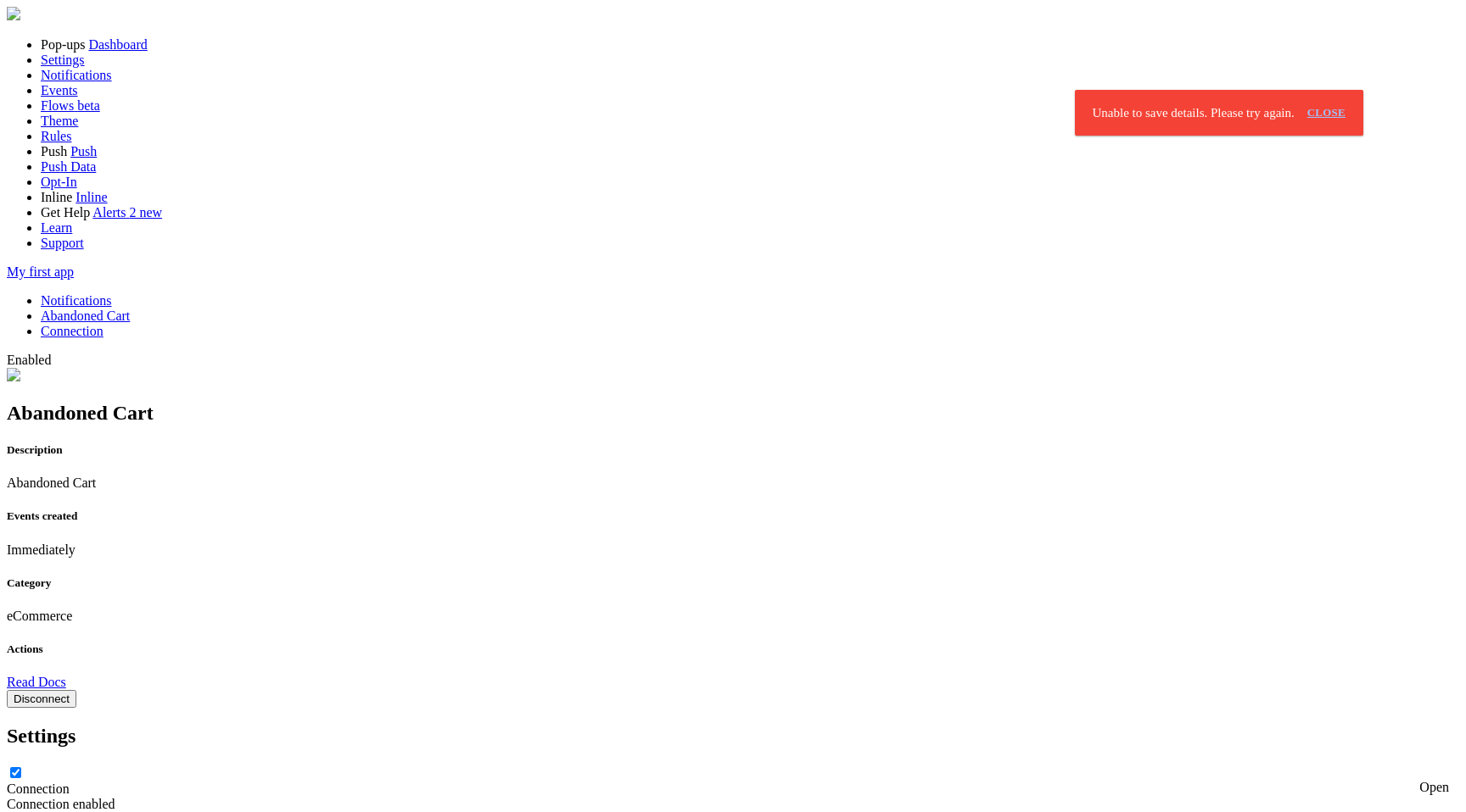
click at [1301, 99] on link "close" at bounding box center [1327, 113] width 52 height 28
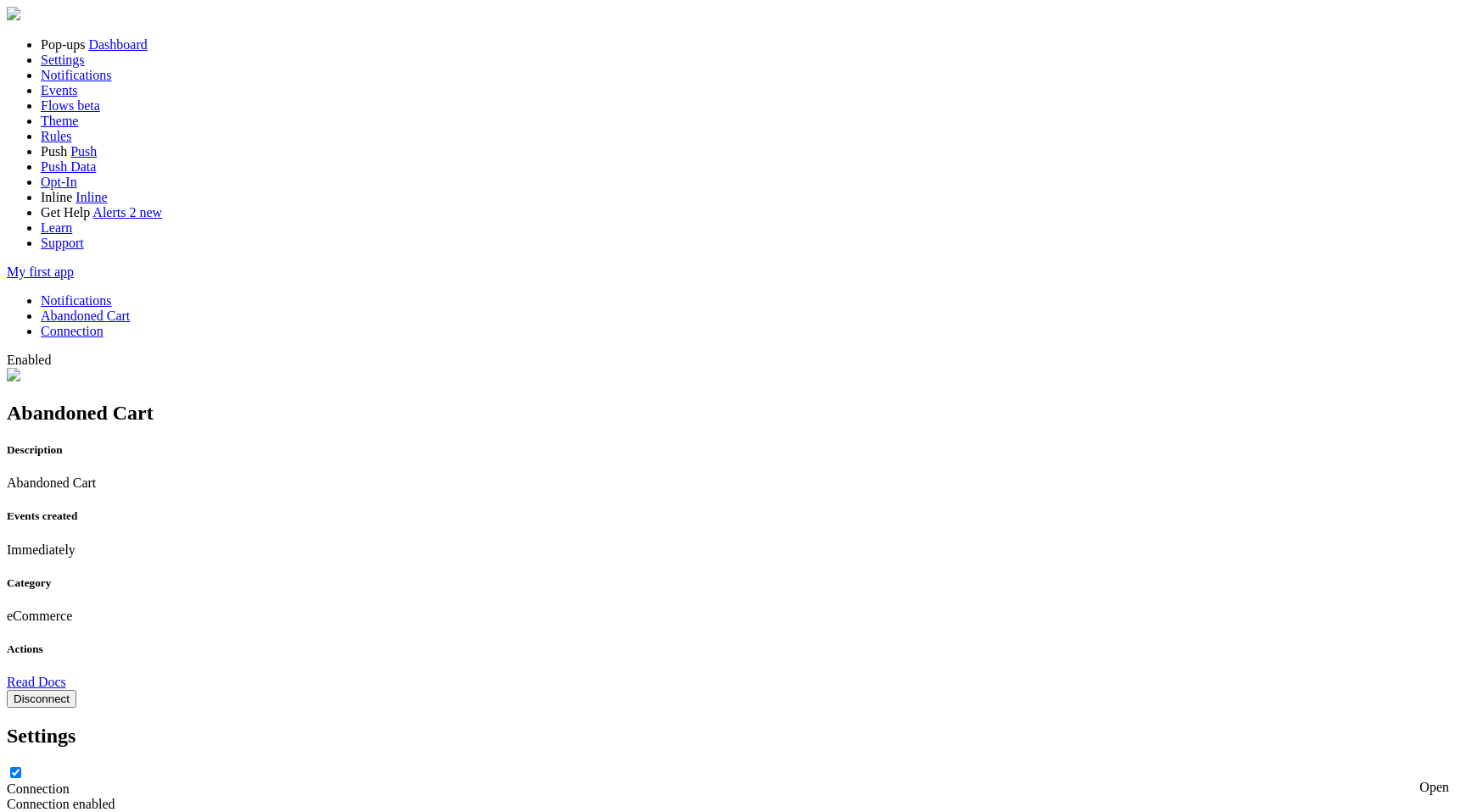
scroll to position [233, 0]
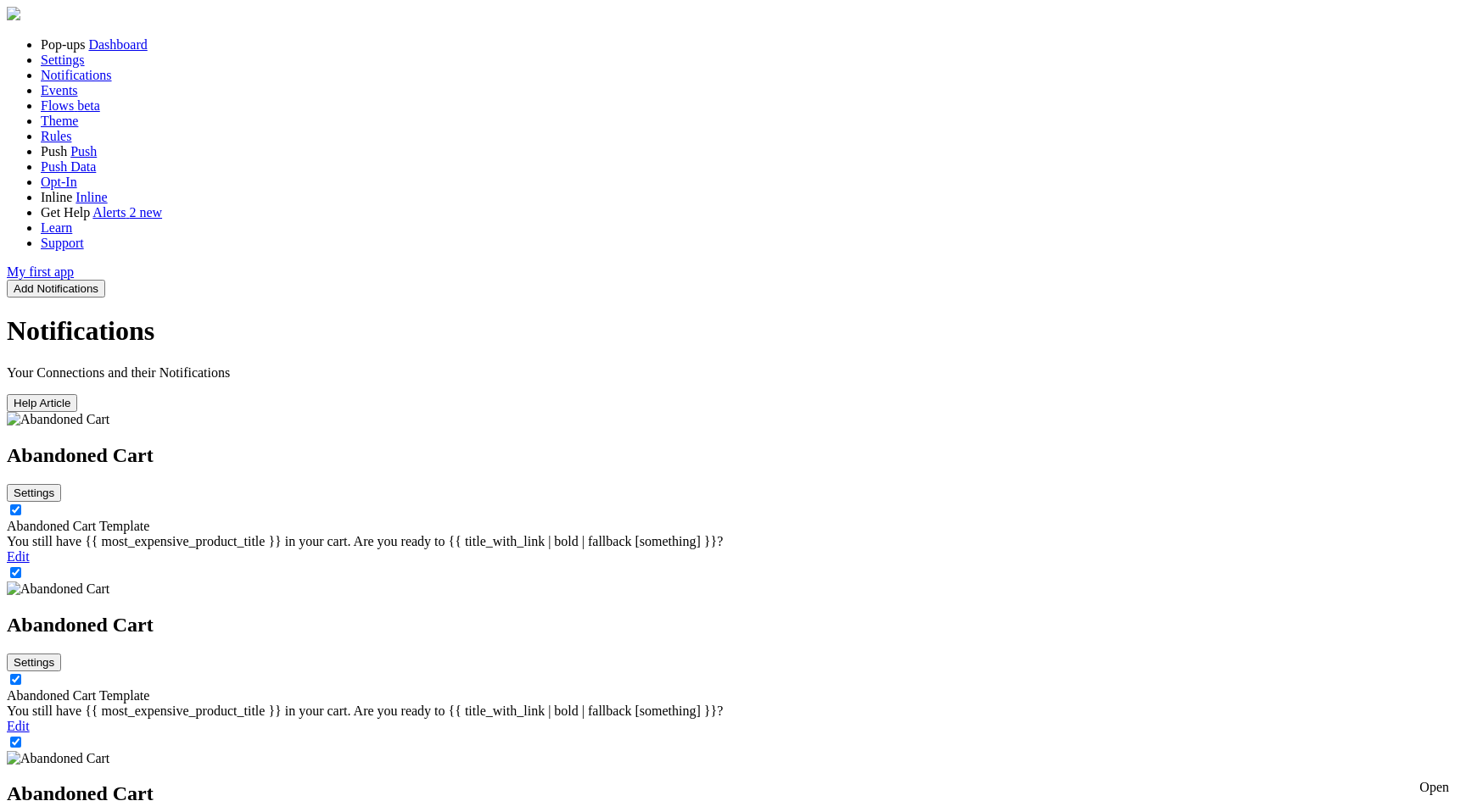
click at [549, 519] on div "Abandoned Cart Template You still have {{ most_expensive_product_title }} in yo…" at bounding box center [733, 550] width 1452 height 62
click at [149, 519] on link "Abandoned Cart Template" at bounding box center [78, 526] width 142 height 15
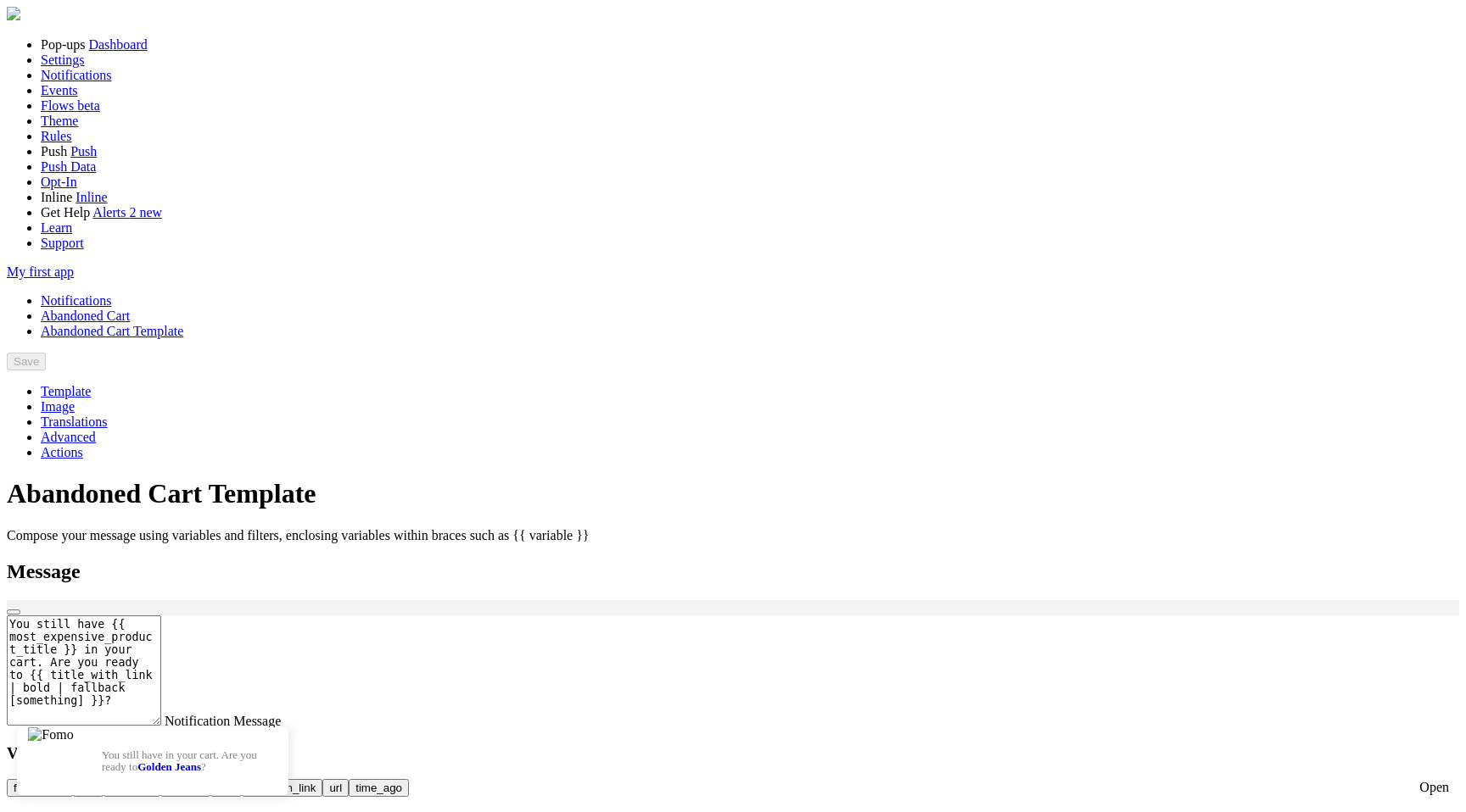
click at [112, 293] on link "Notifications" at bounding box center [76, 300] width 71 height 15
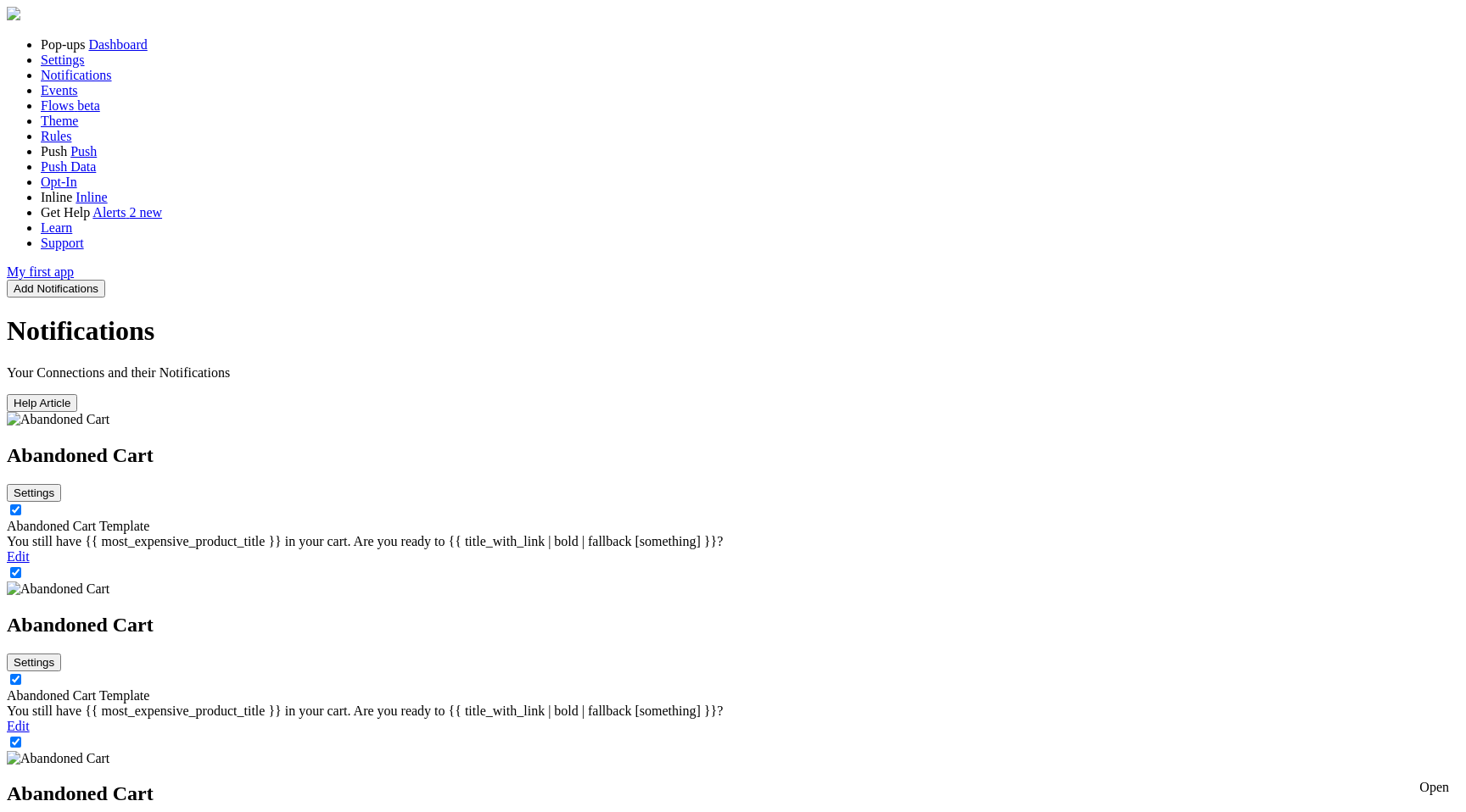
click at [61, 484] on button "Settings" at bounding box center [34, 493] width 55 height 18
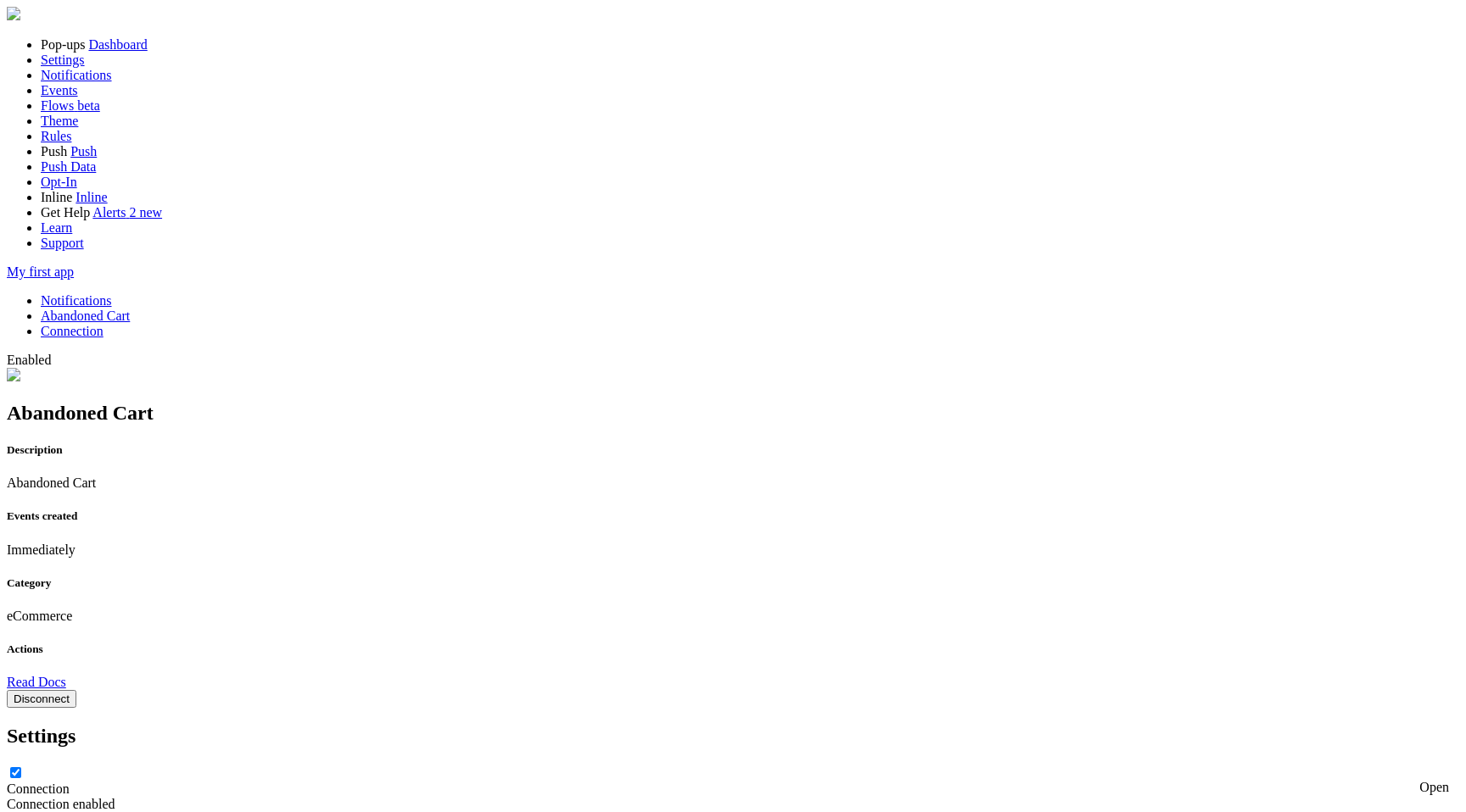
click at [76, 691] on button "Disconnect" at bounding box center [42, 699] width 69 height 18
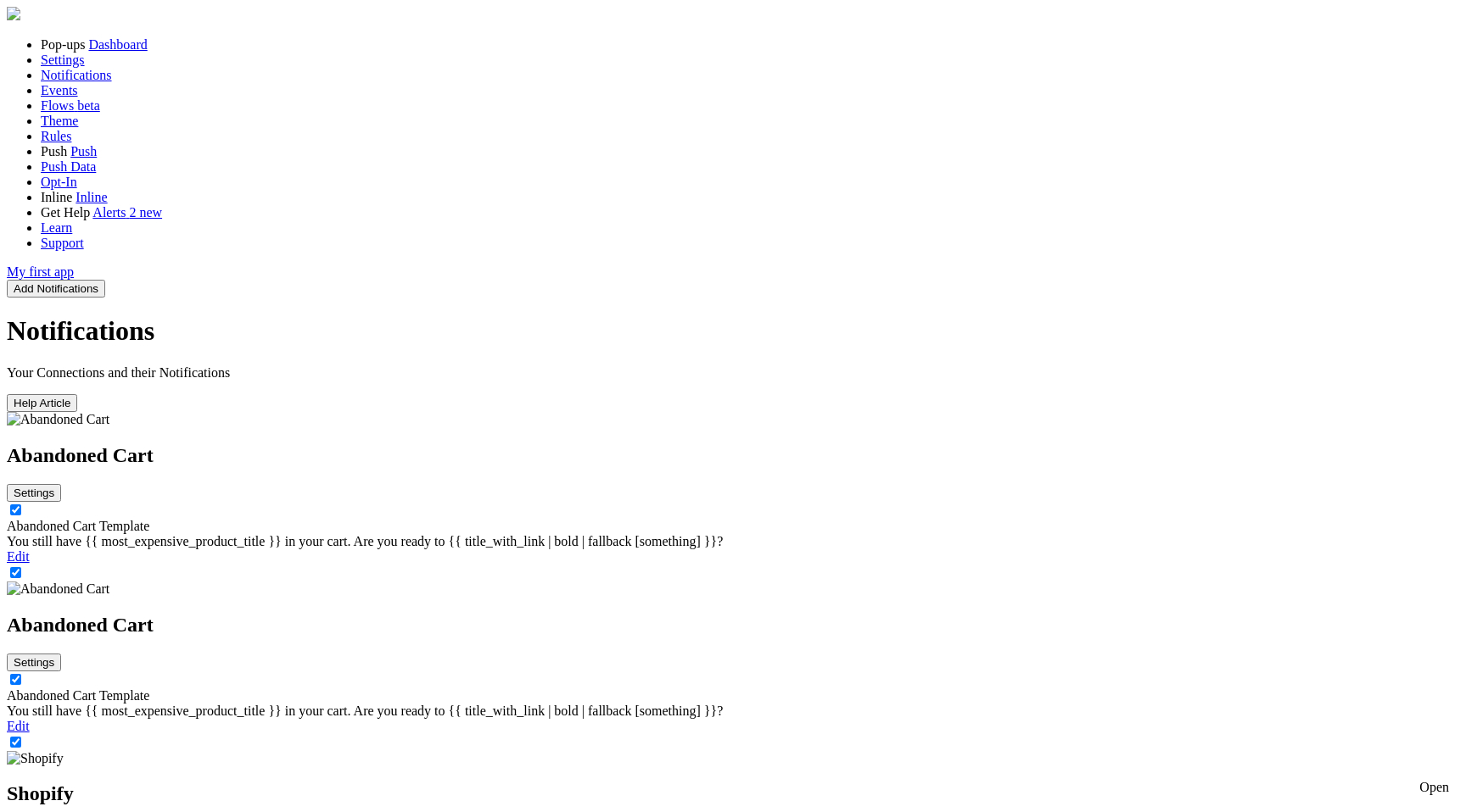
click at [61, 654] on button "Settings" at bounding box center [34, 663] width 55 height 18
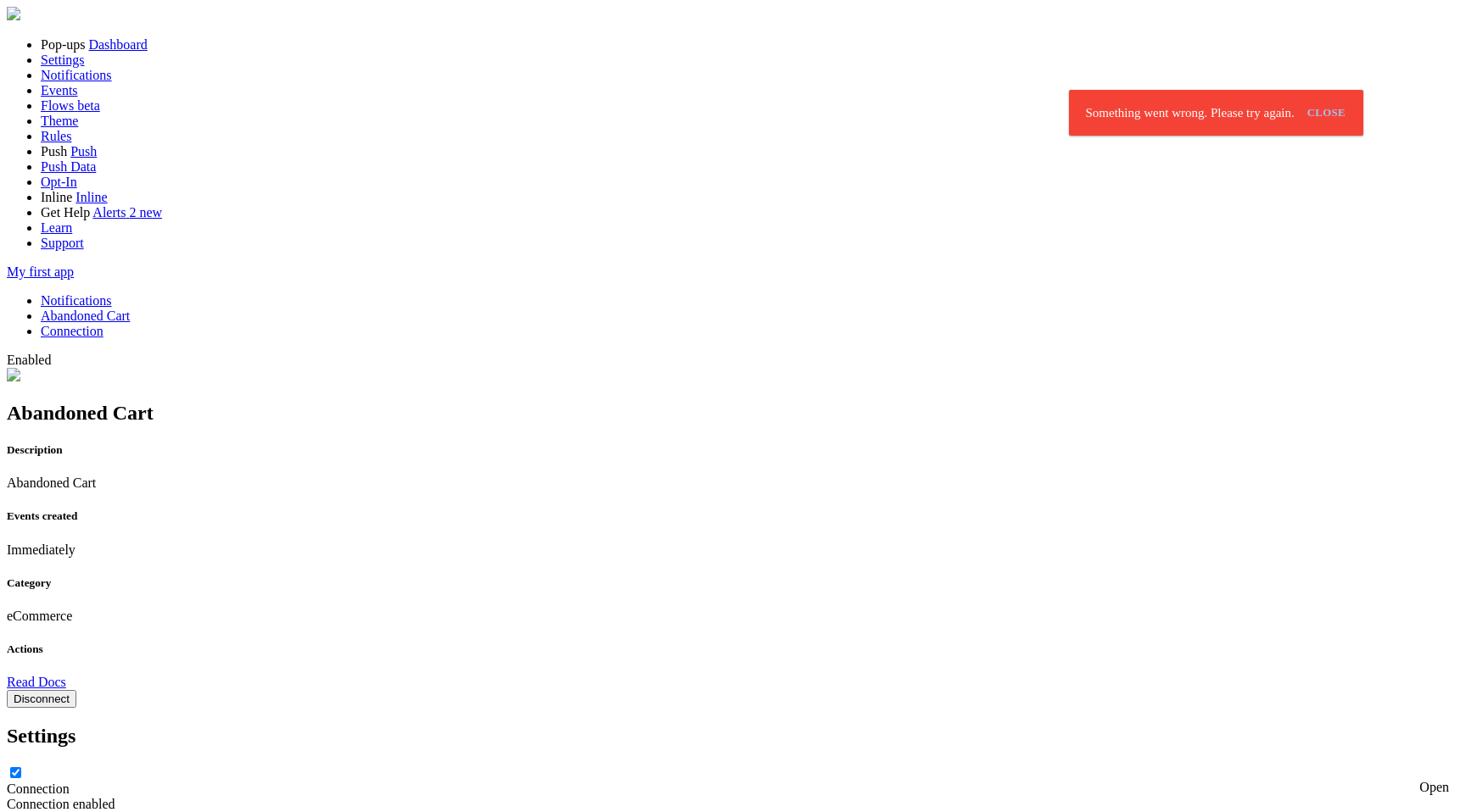
click at [76, 691] on button "Disconnect" at bounding box center [42, 699] width 69 height 18
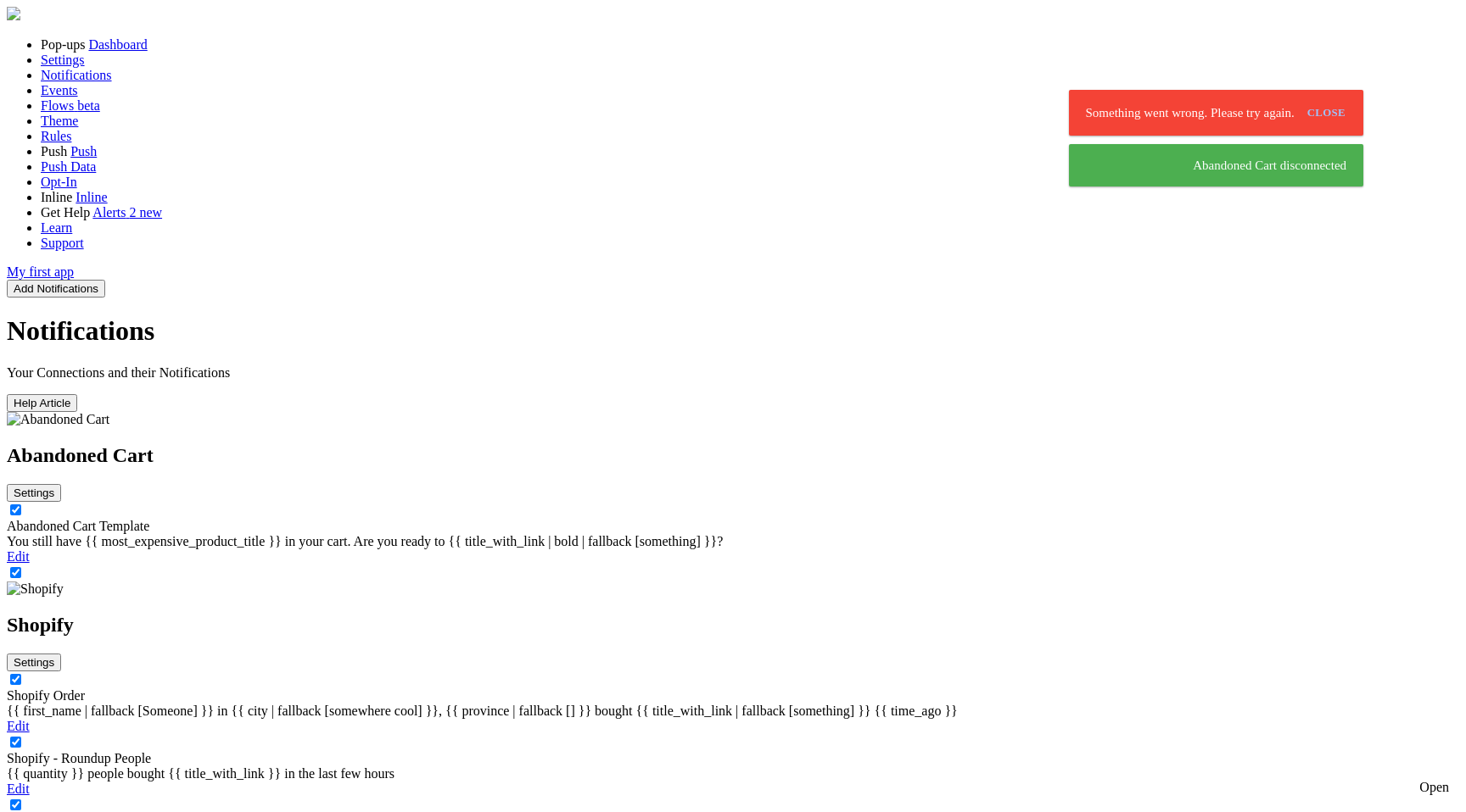
click at [61, 484] on button "Settings" at bounding box center [34, 493] width 55 height 18
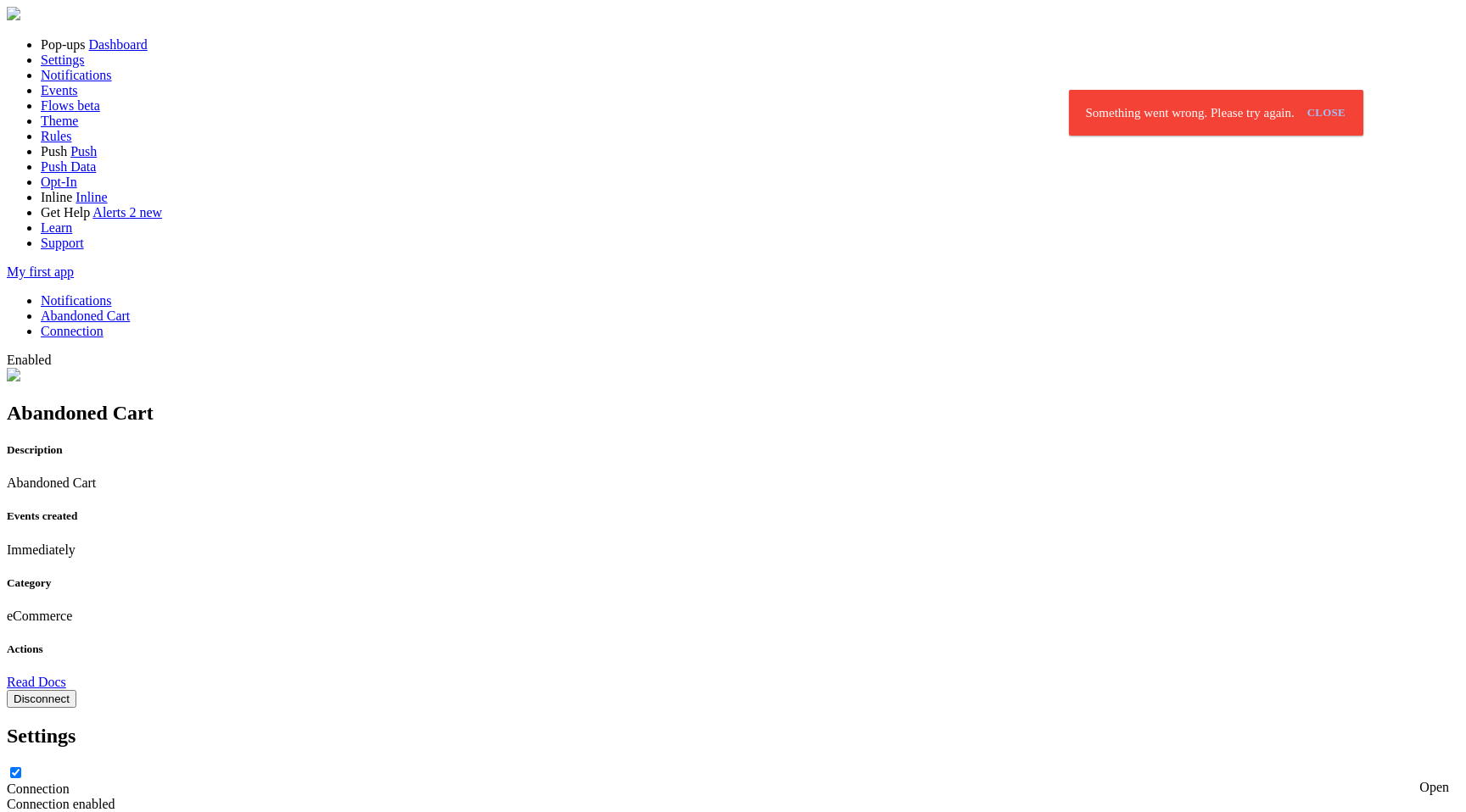
click at [76, 691] on button "Disconnect" at bounding box center [42, 699] width 69 height 18
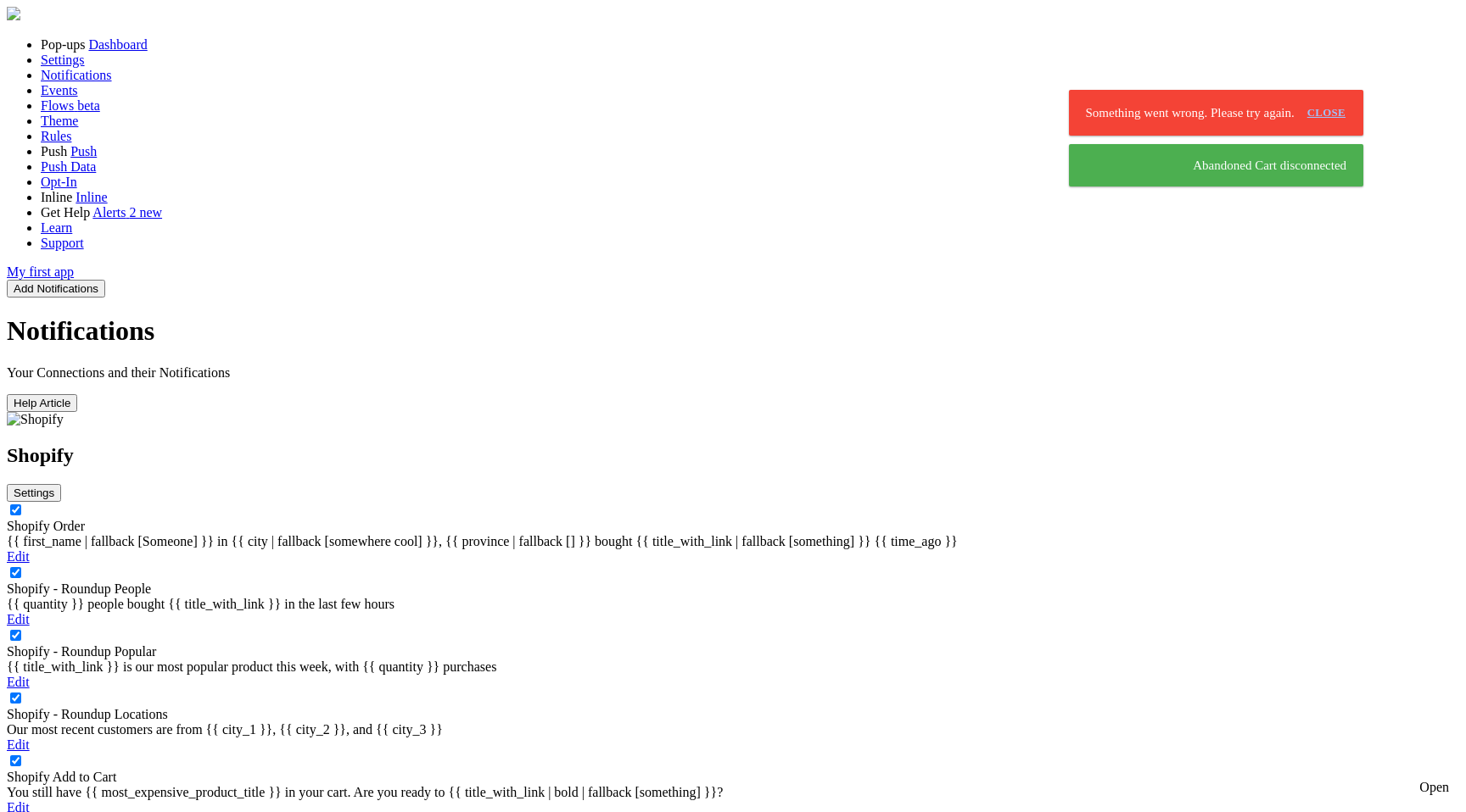
click at [1301, 99] on link "close" at bounding box center [1327, 113] width 52 height 28
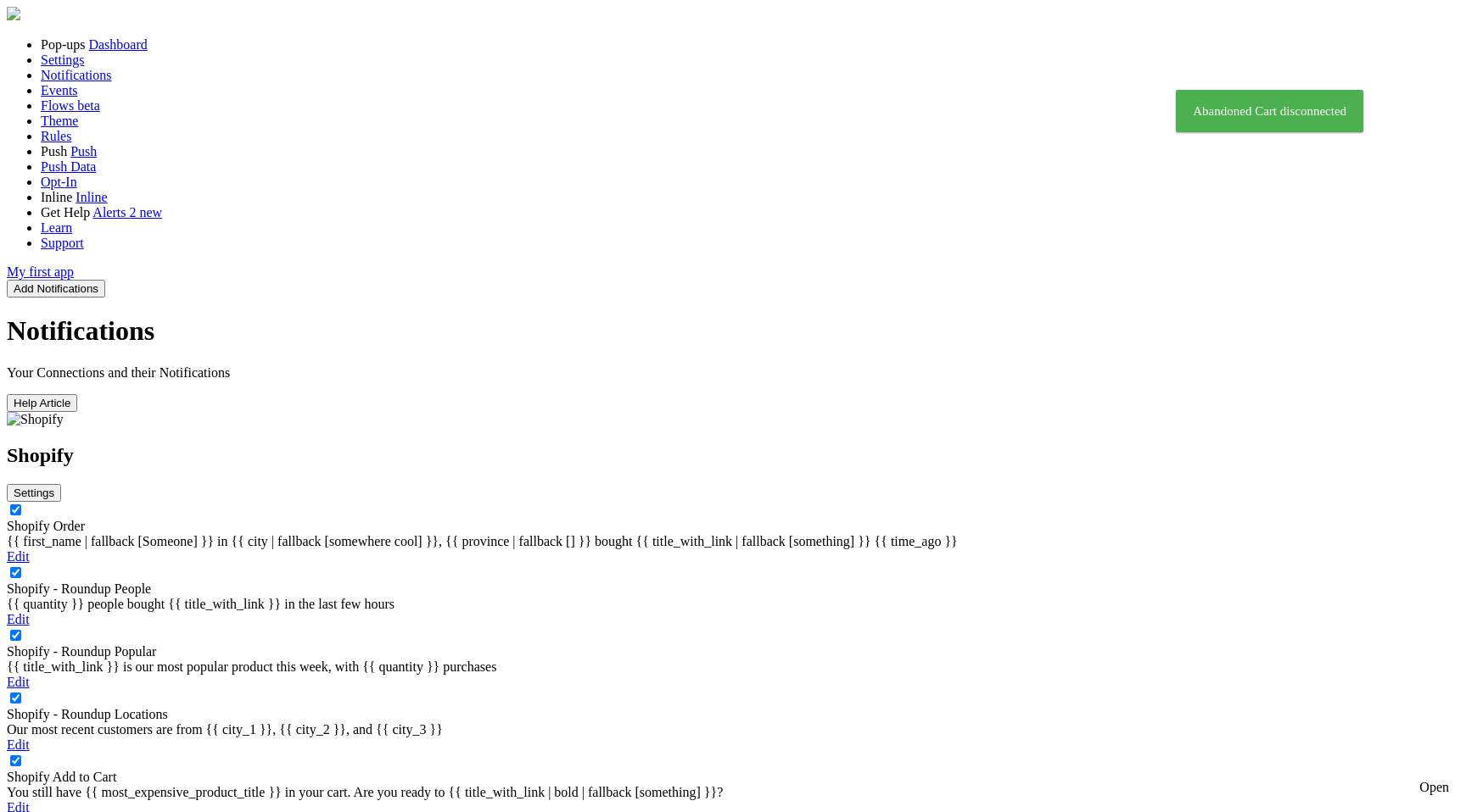
click at [105, 280] on button "Add Notifications" at bounding box center [56, 289] width 98 height 18
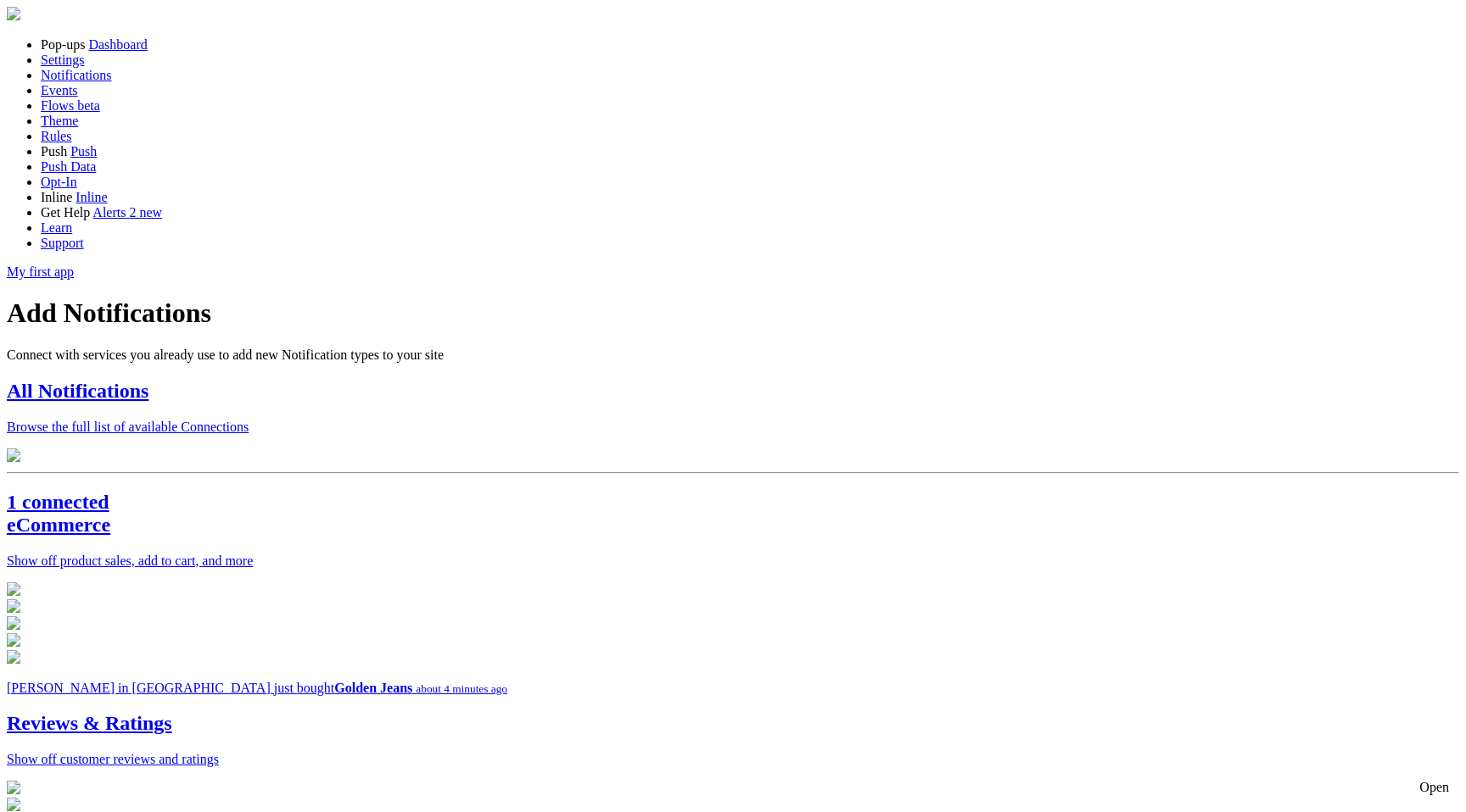
click at [461, 380] on h2 "All Notifications" at bounding box center [733, 391] width 1452 height 23
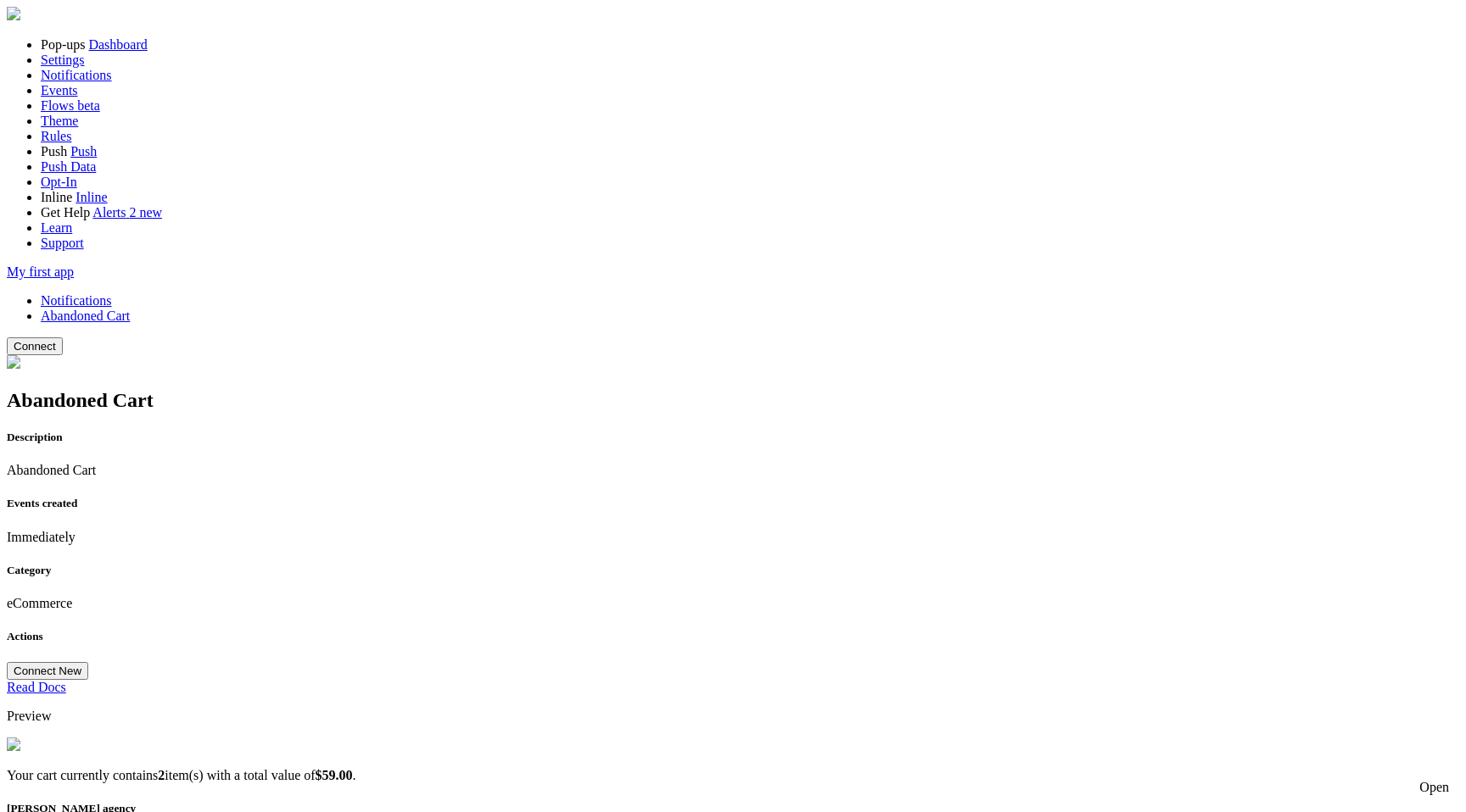
click at [62, 337] on button "Connect" at bounding box center [35, 346] width 56 height 18
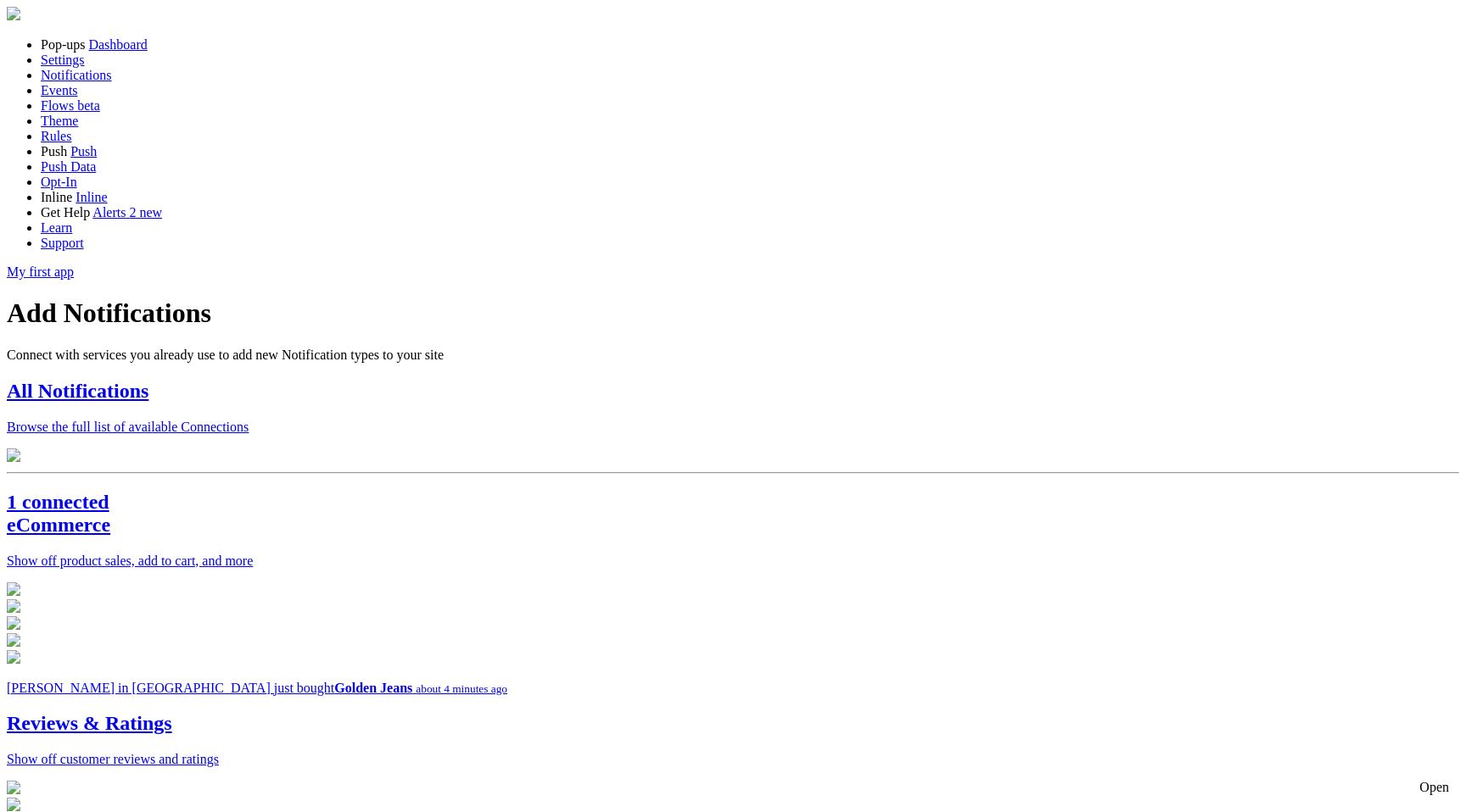
click at [483, 420] on p "Browse the full list of available Connections" at bounding box center [733, 428] width 1452 height 16
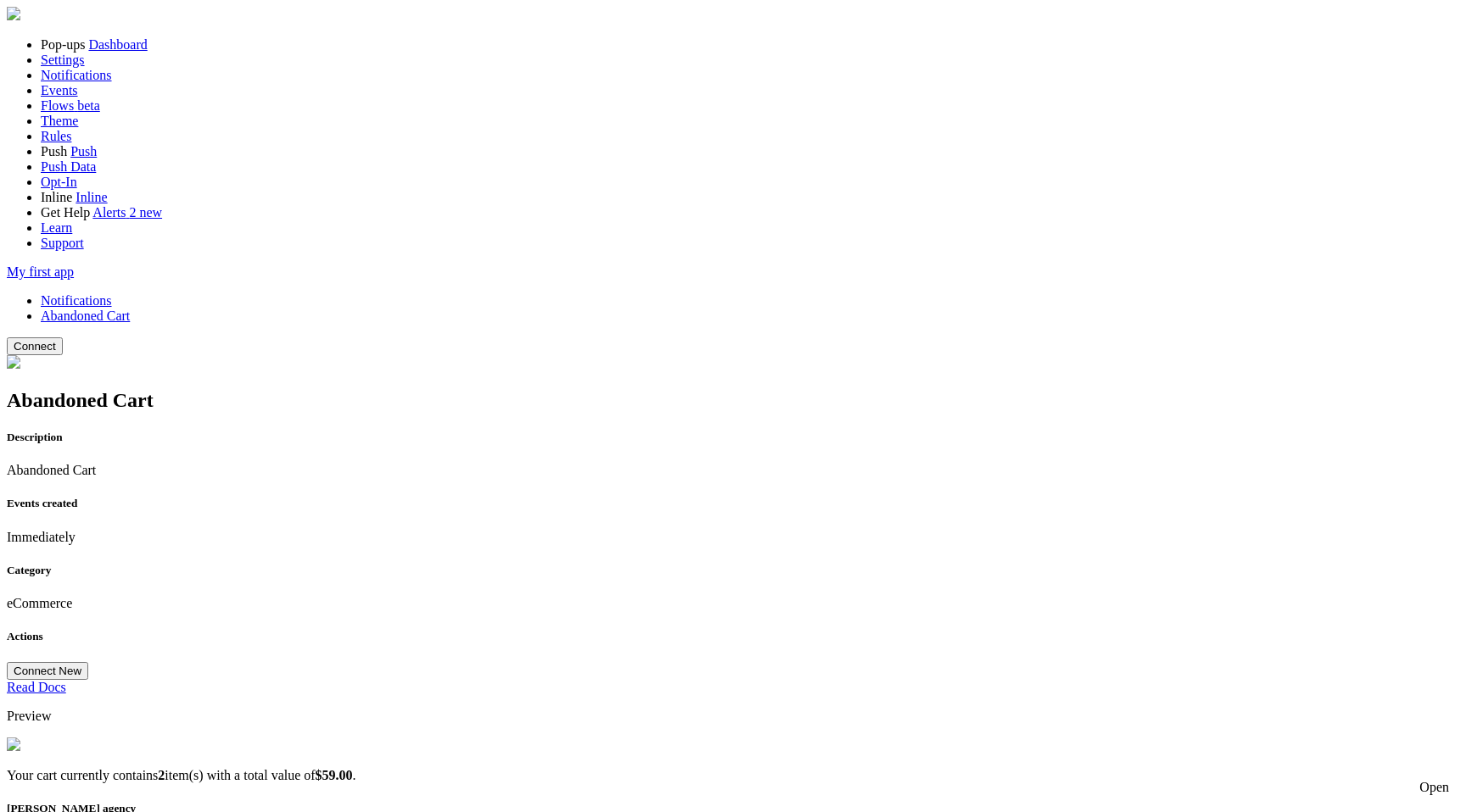
click at [62, 337] on button "Connect" at bounding box center [35, 346] width 56 height 18
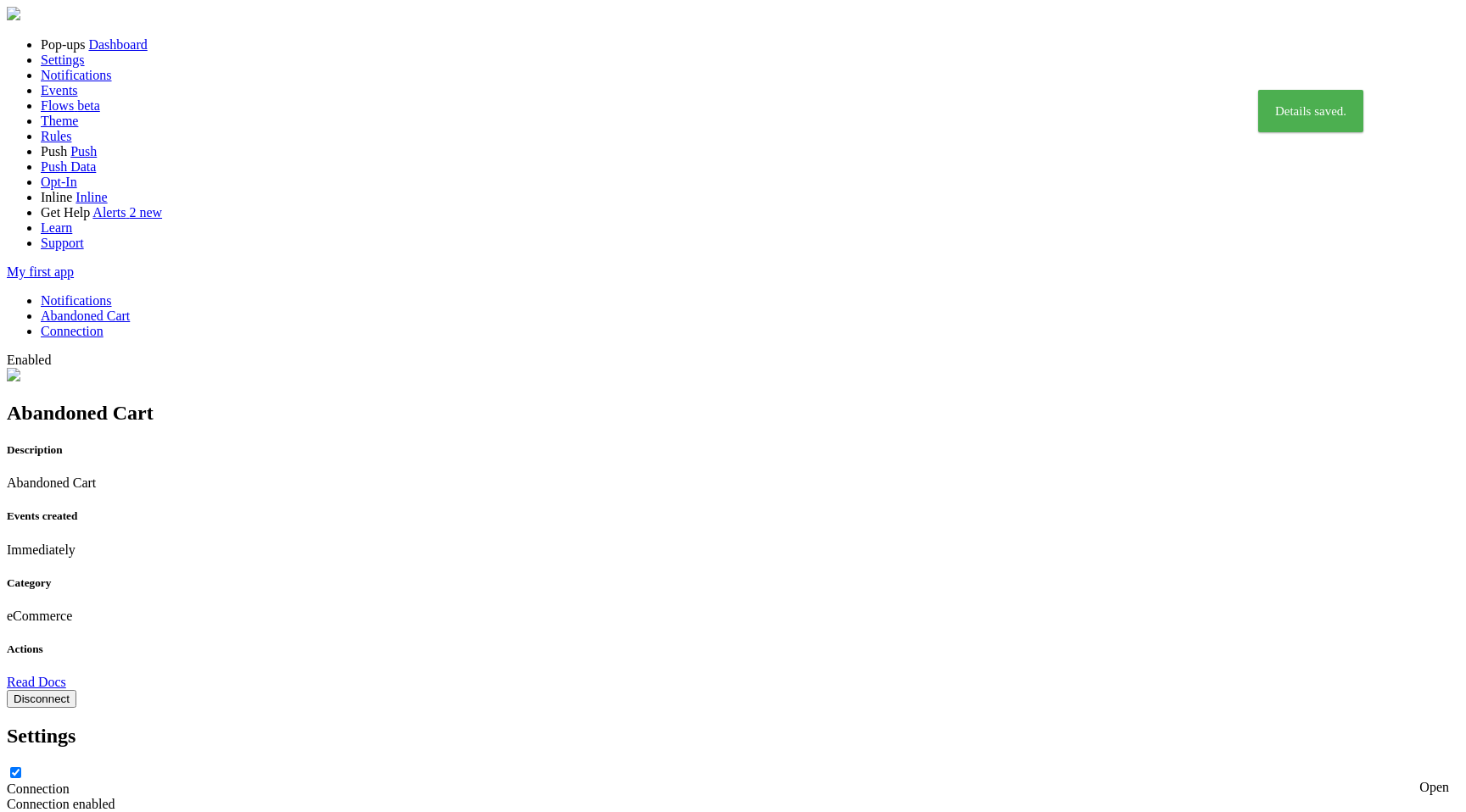
click at [112, 293] on link "Notifications" at bounding box center [76, 300] width 71 height 15
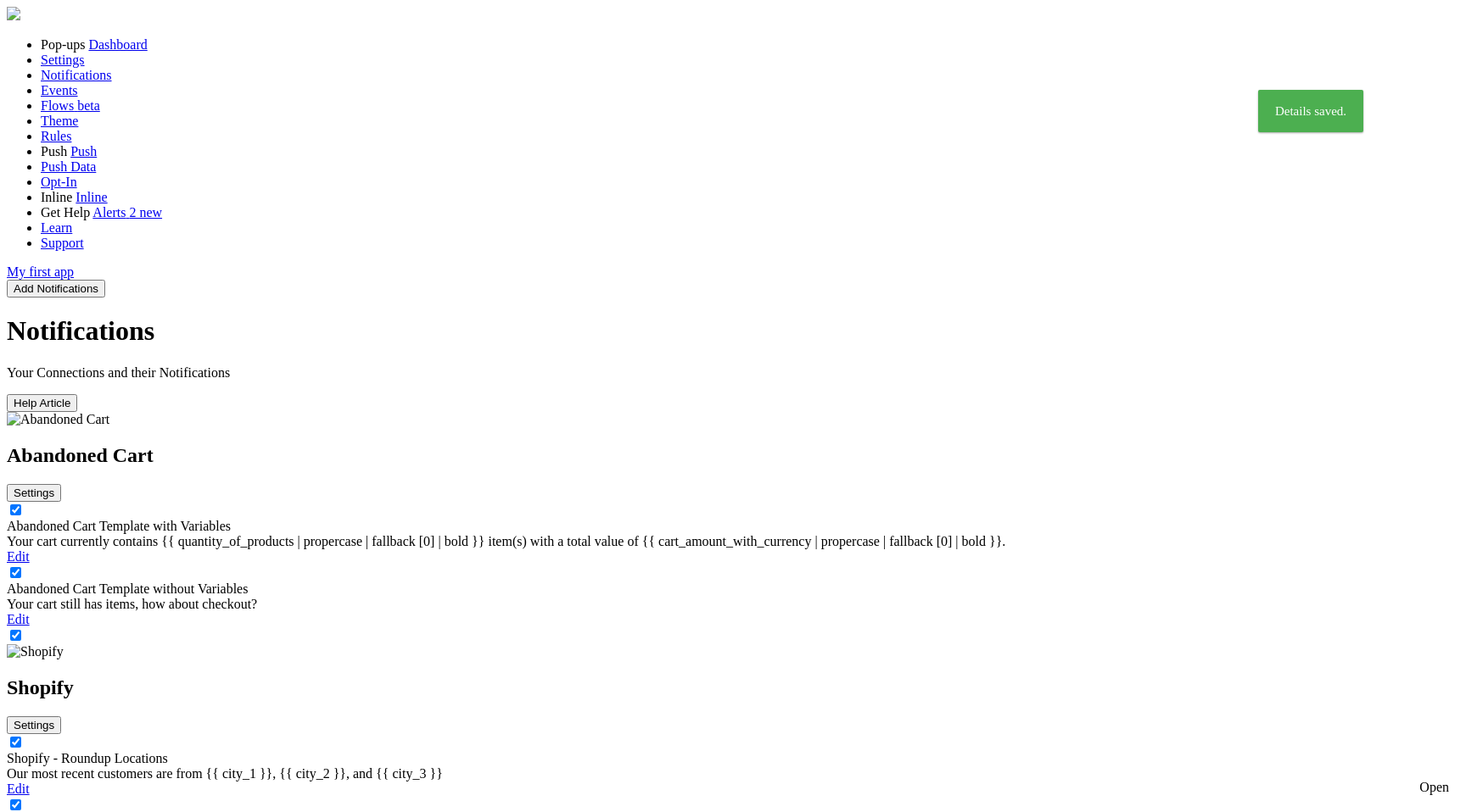
scroll to position [39, 0]
click at [61, 717] on button "Settings" at bounding box center [34, 725] width 55 height 18
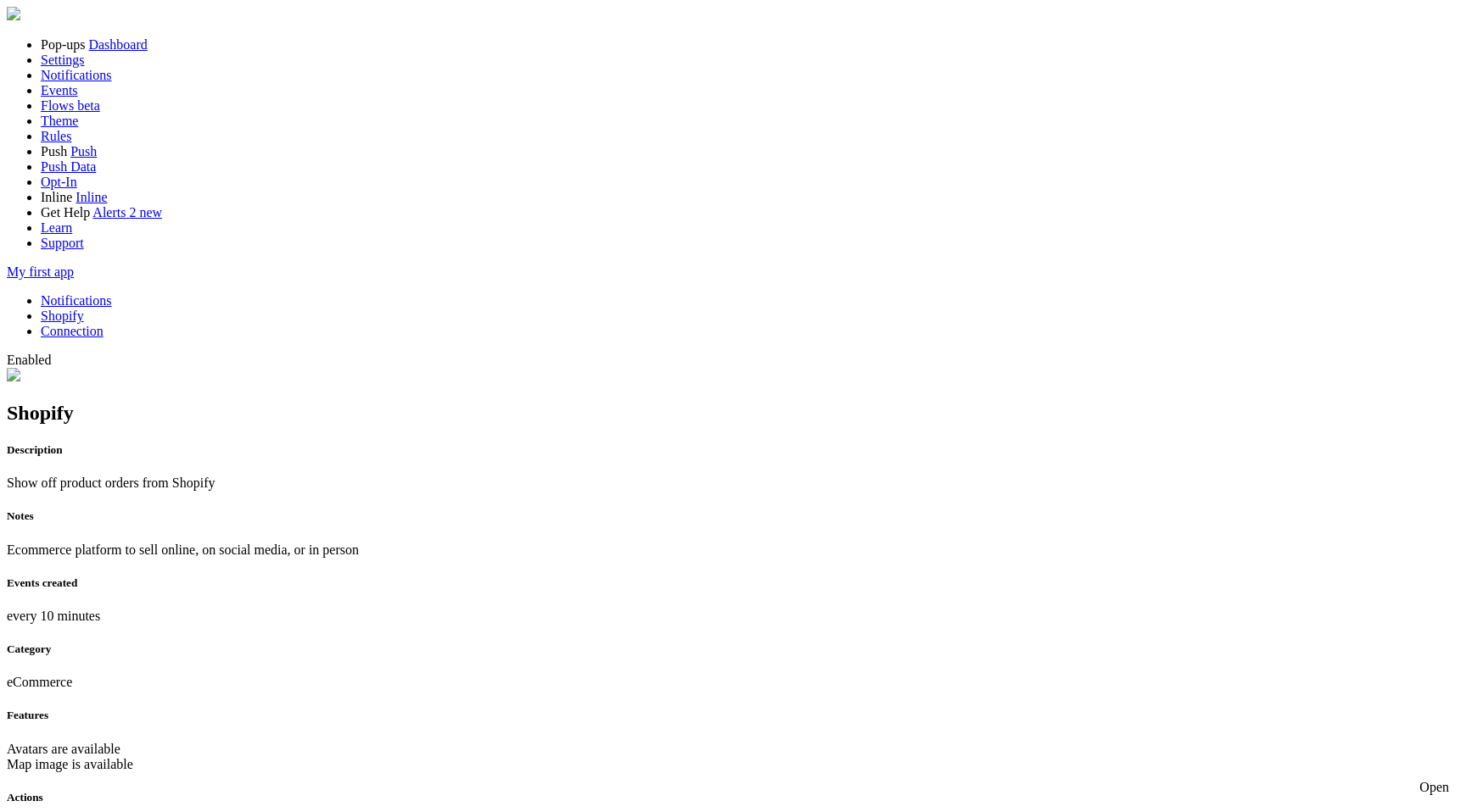
scroll to position [600, 0]
checkbox input "true"
click at [112, 293] on link "Notifications" at bounding box center [76, 300] width 71 height 15
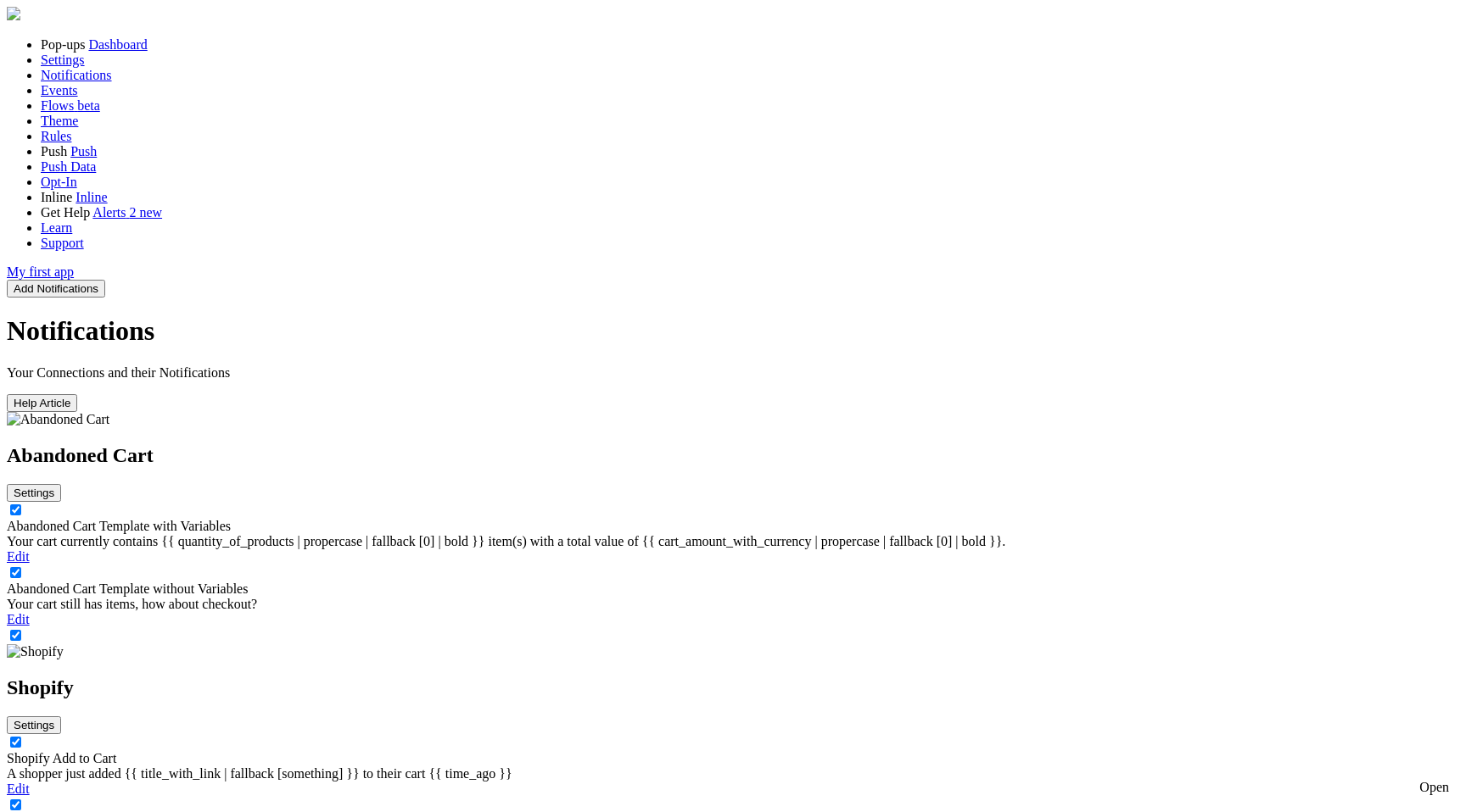
scroll to position [204, 0]
